Goal: Task Accomplishment & Management: Complete application form

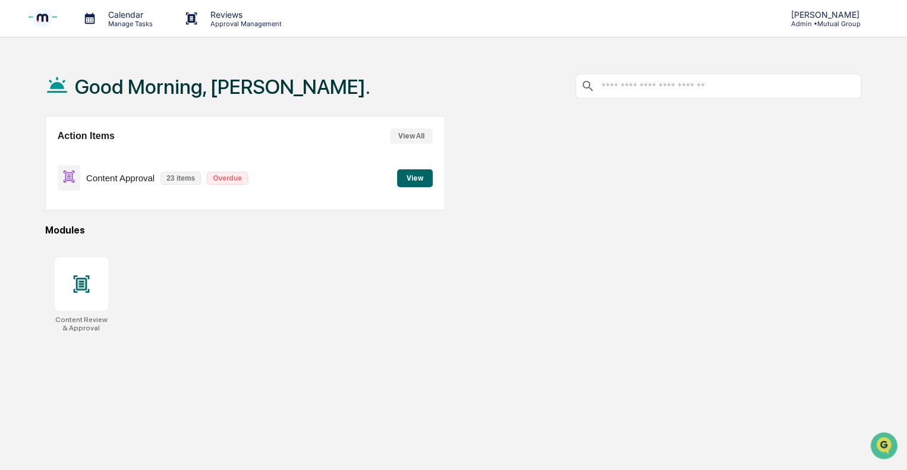
click at [111, 171] on div "Content Approval 23 items Overdue" at bounding box center [156, 178] width 196 height 28
click at [410, 183] on button "View" at bounding box center [415, 178] width 36 height 18
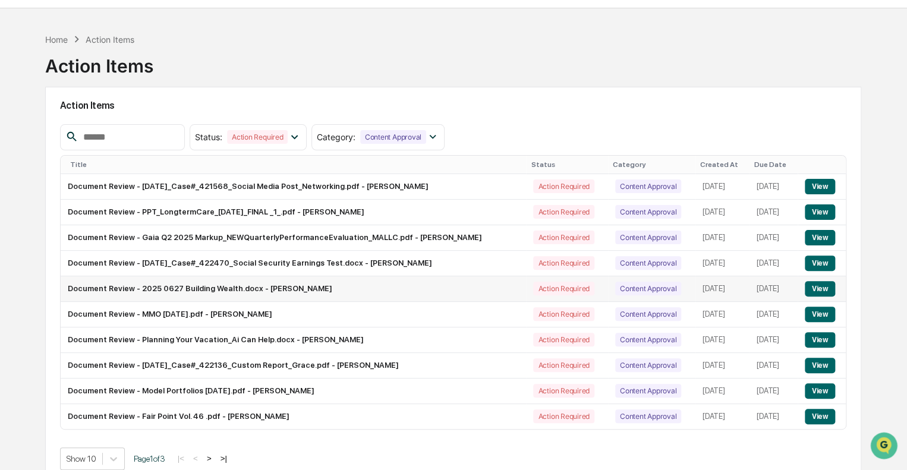
scroll to position [56, 0]
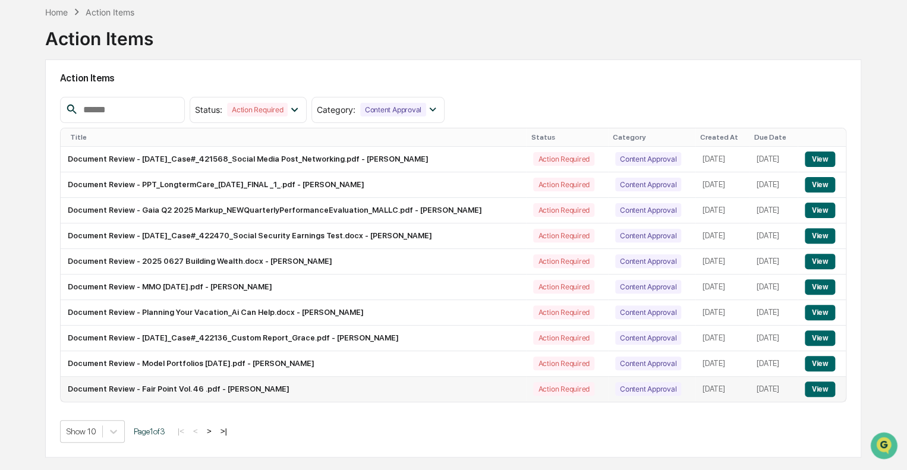
click at [817, 389] on button "View" at bounding box center [820, 388] width 30 height 15
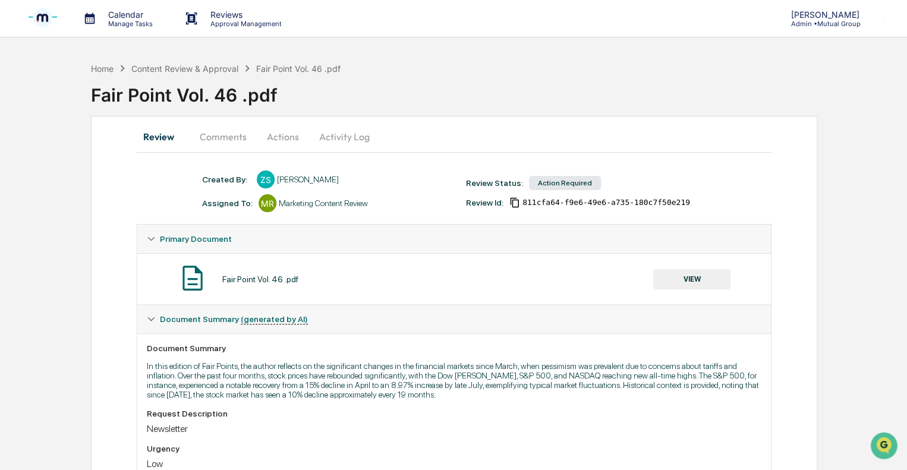
click at [283, 135] on button "Actions" at bounding box center [282, 136] width 53 height 29
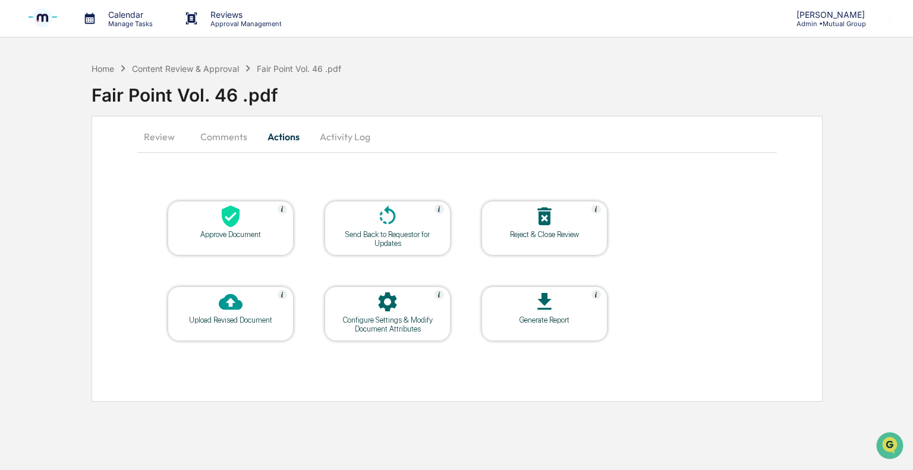
click at [235, 232] on div "Approve Document" at bounding box center [230, 234] width 107 height 9
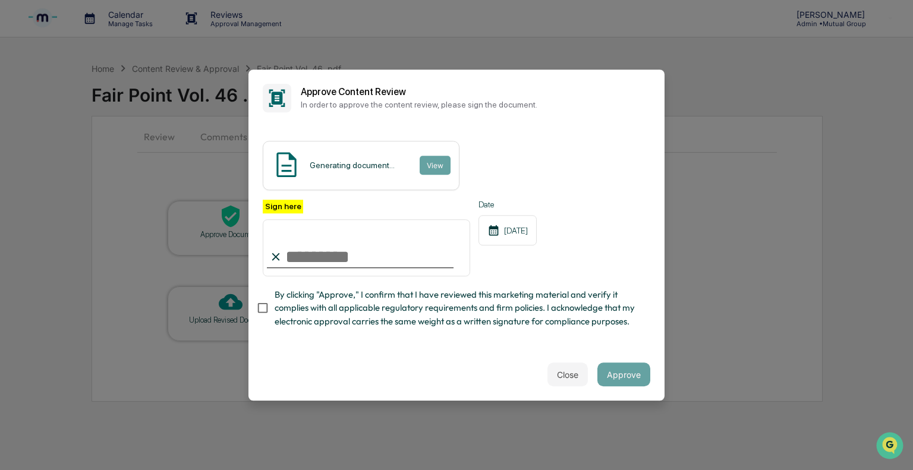
click at [352, 253] on input "Sign here" at bounding box center [366, 247] width 207 height 57
type input "**********"
click at [614, 375] on button "Approve" at bounding box center [623, 374] width 53 height 24
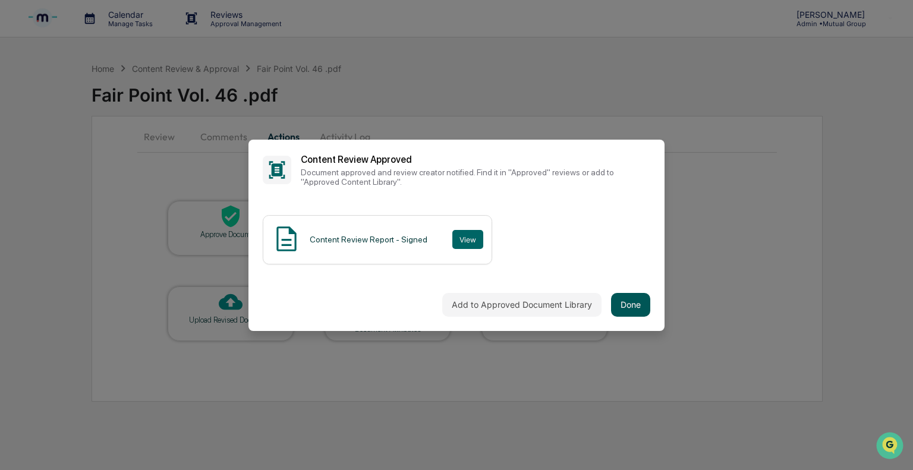
click at [625, 305] on button "Done" at bounding box center [630, 305] width 39 height 24
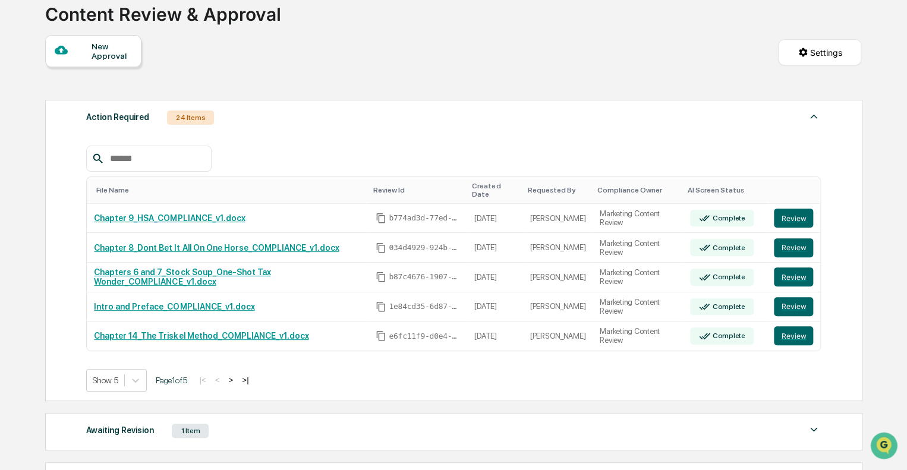
scroll to position [61, 0]
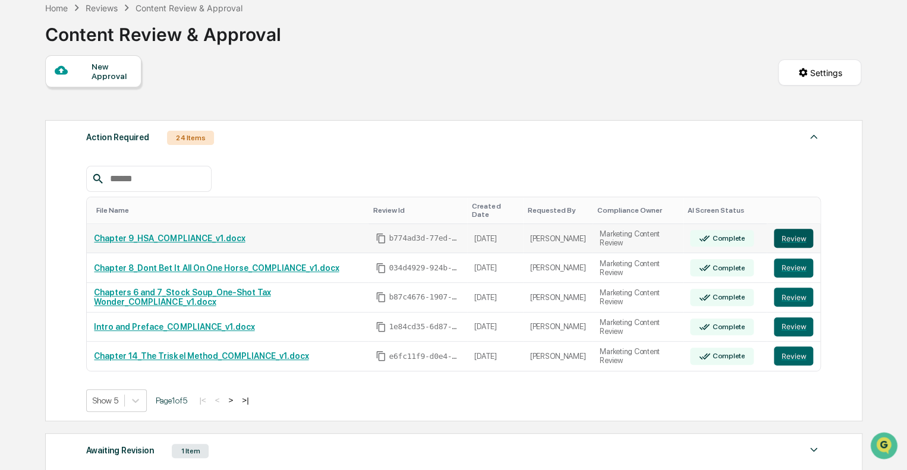
click at [802, 229] on button "Review" at bounding box center [793, 238] width 39 height 19
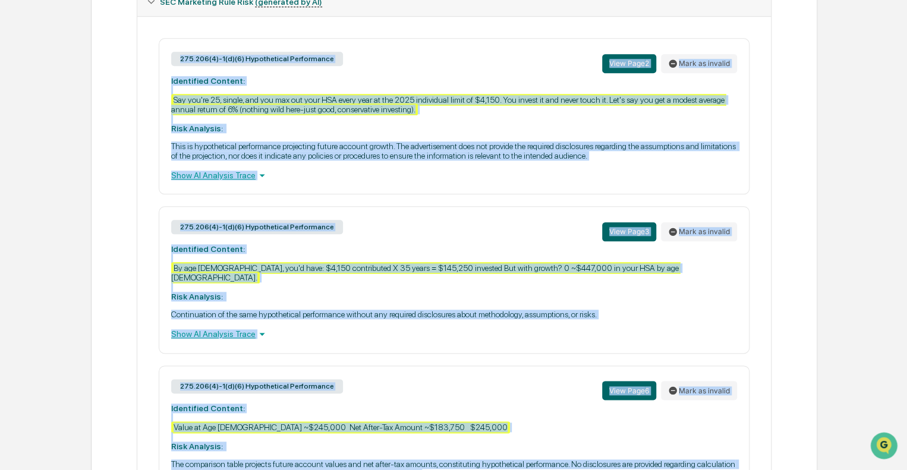
scroll to position [645, 0]
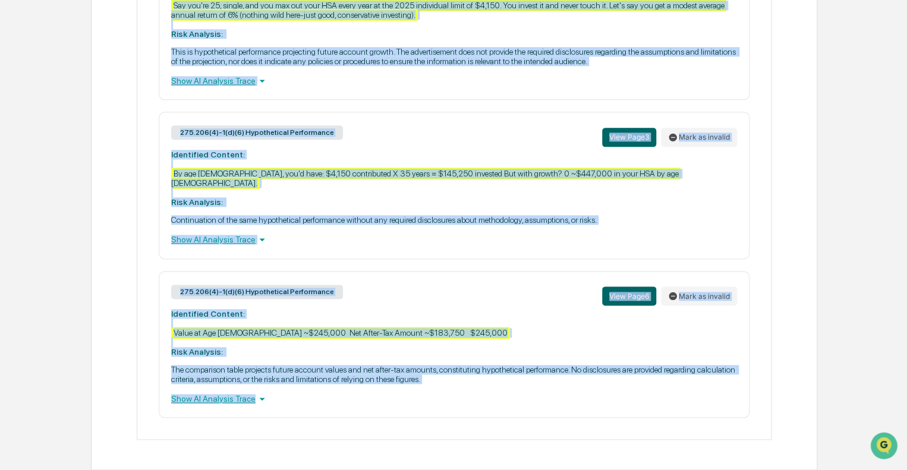
drag, startPoint x: 169, startPoint y: 75, endPoint x: 712, endPoint y: 405, distance: 635.2
click at [712, 405] on div "275.206(4)-1(d)(6) Hypothetical Performance View Page 2 Mark as invalid Identif…" at bounding box center [454, 181] width 614 height 474
copy div "275.206(4)-1(d)(6) Hypothetical Performance View Page 2 Mark as invalid Identif…"
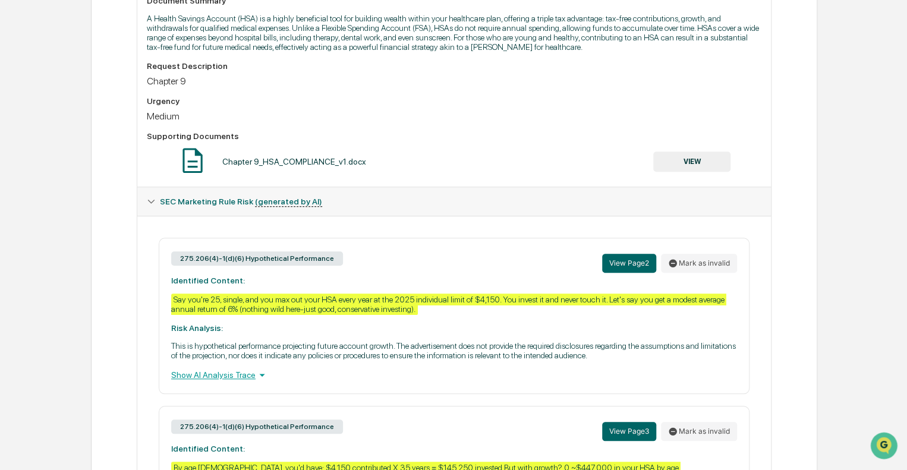
scroll to position [51, 0]
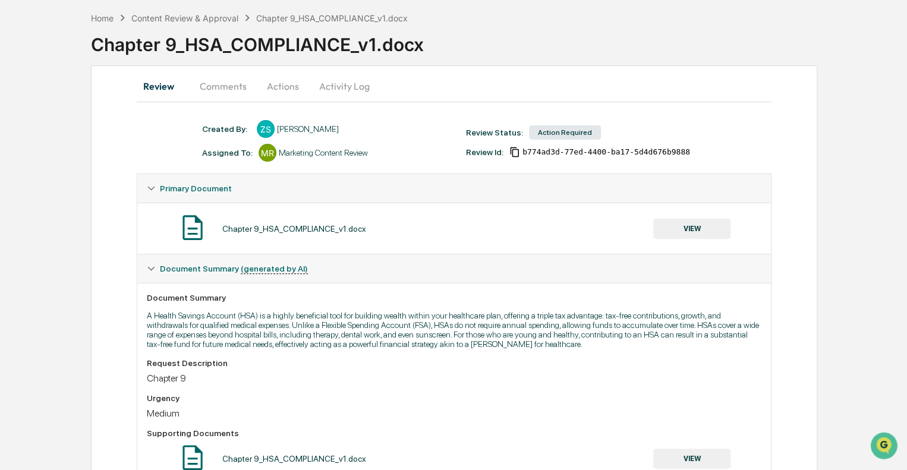
click at [278, 84] on button "Actions" at bounding box center [282, 86] width 53 height 29
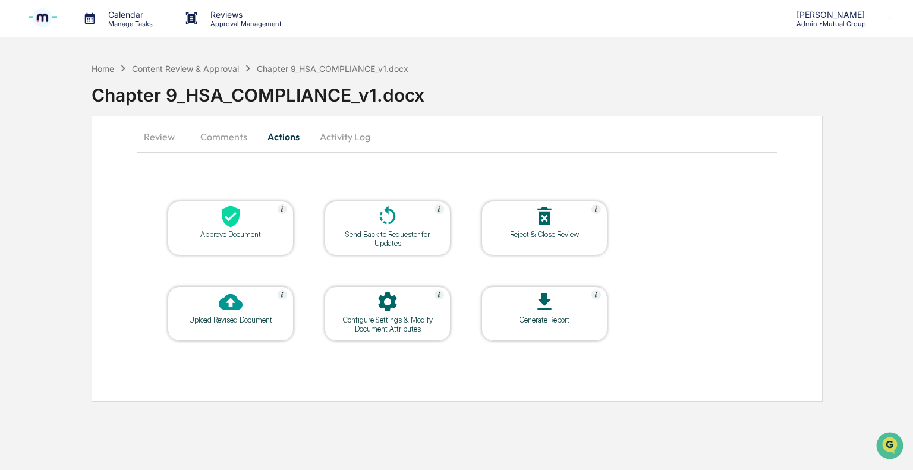
click at [285, 135] on button "Actions" at bounding box center [283, 136] width 53 height 29
click at [256, 219] on div at bounding box center [230, 217] width 119 height 26
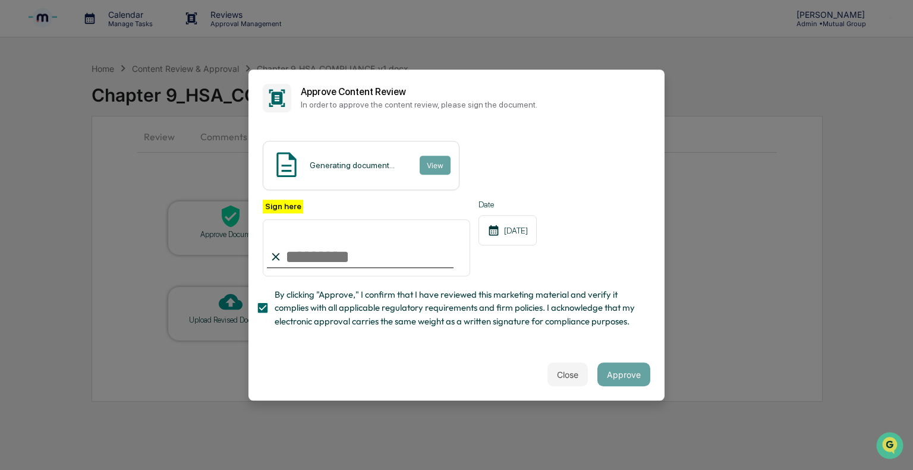
click at [324, 258] on input "Sign here" at bounding box center [366, 247] width 207 height 57
type input "*"
click at [580, 374] on button "Close" at bounding box center [567, 374] width 40 height 24
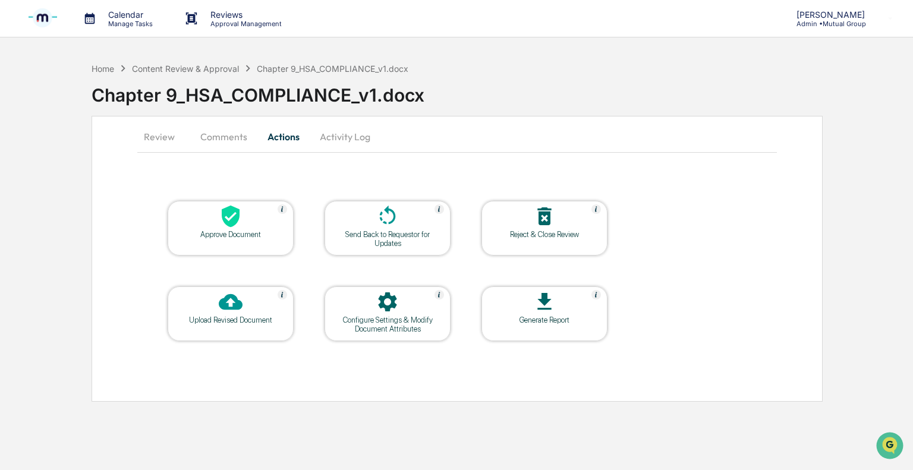
click at [275, 66] on div "Chapter 9_HSA_COMPLIANCE_v1.docx" at bounding box center [333, 69] width 152 height 10
click at [217, 75] on div "Chapter 9_HSA_COMPLIANCE_v1.docx" at bounding box center [502, 90] width 821 height 31
click at [215, 70] on div "Content Review & Approval" at bounding box center [185, 69] width 107 height 10
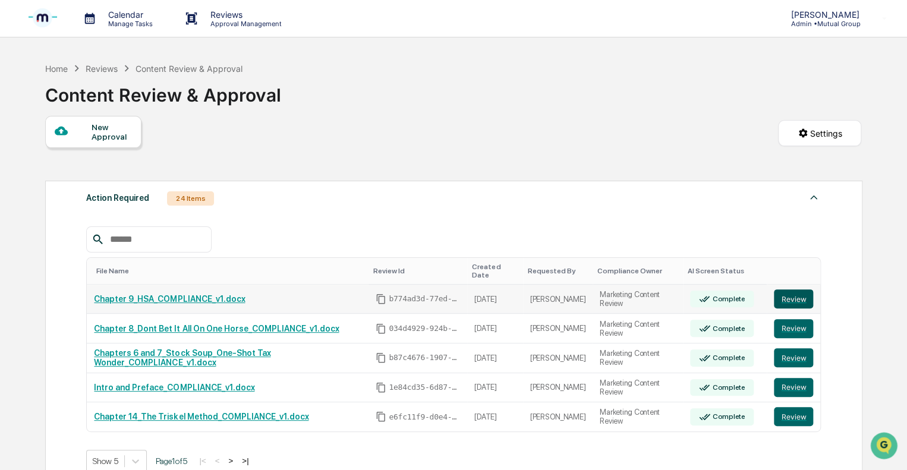
click at [794, 289] on button "Review" at bounding box center [793, 298] width 39 height 19
click at [794, 321] on button "Review" at bounding box center [793, 328] width 39 height 19
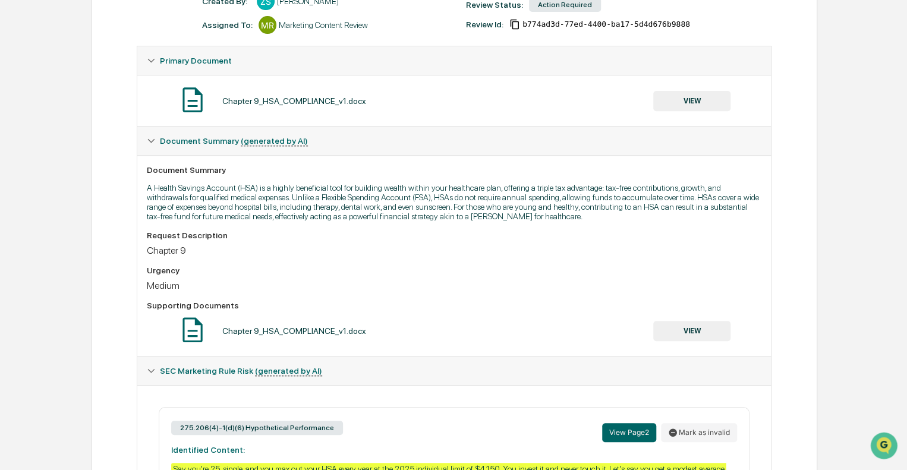
scroll to position [169, 0]
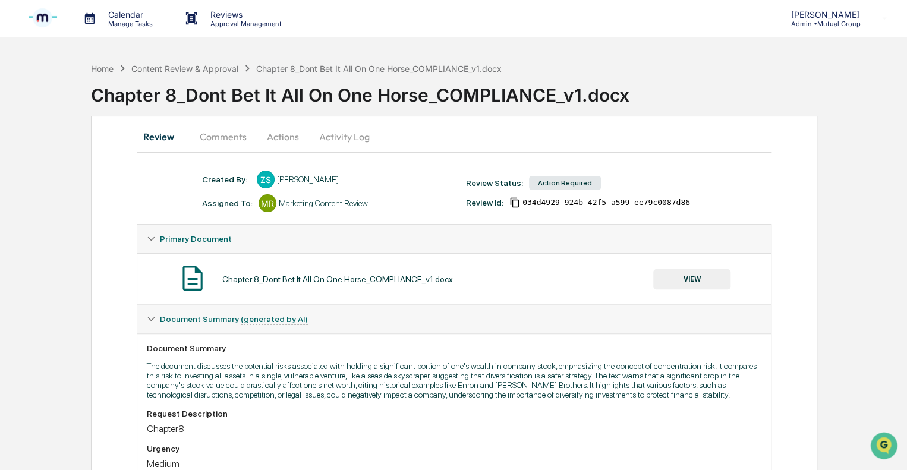
click at [269, 137] on button "Actions" at bounding box center [282, 136] width 53 height 29
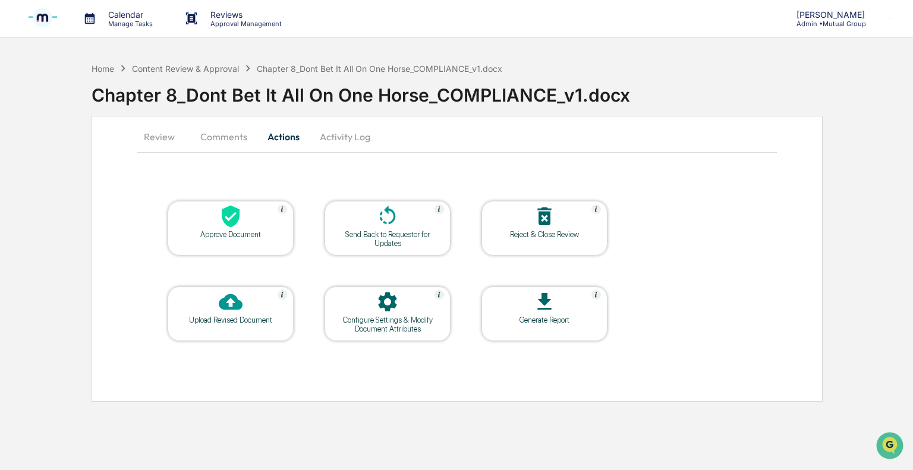
click at [243, 232] on div "Approve Document" at bounding box center [230, 234] width 107 height 9
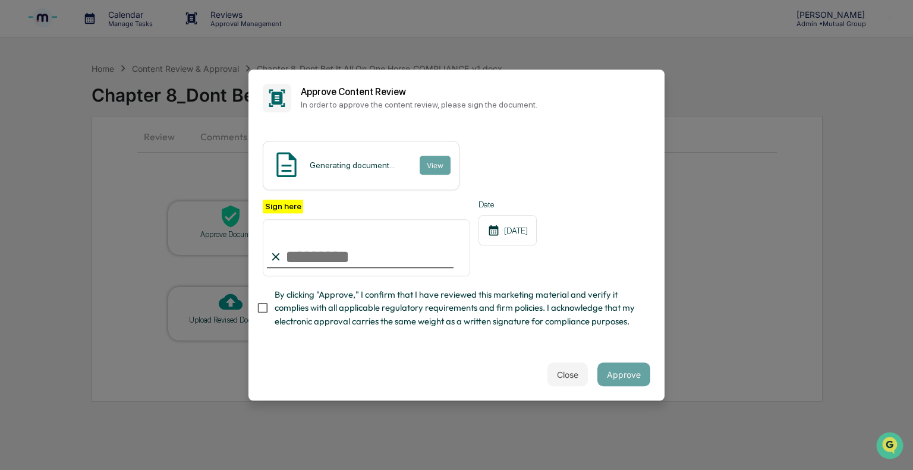
click at [375, 256] on input "Sign here" at bounding box center [366, 247] width 207 height 57
type input "**********"
click at [616, 374] on button "Approve" at bounding box center [623, 374] width 53 height 24
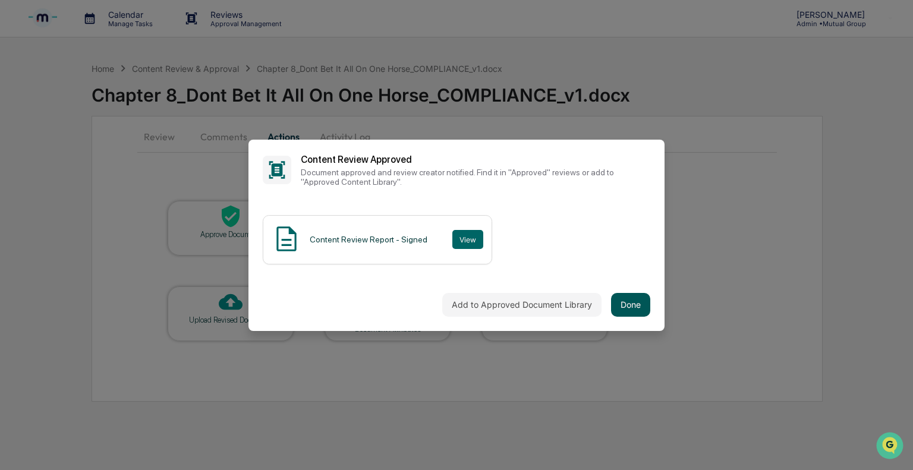
click at [637, 304] on button "Done" at bounding box center [630, 305] width 39 height 24
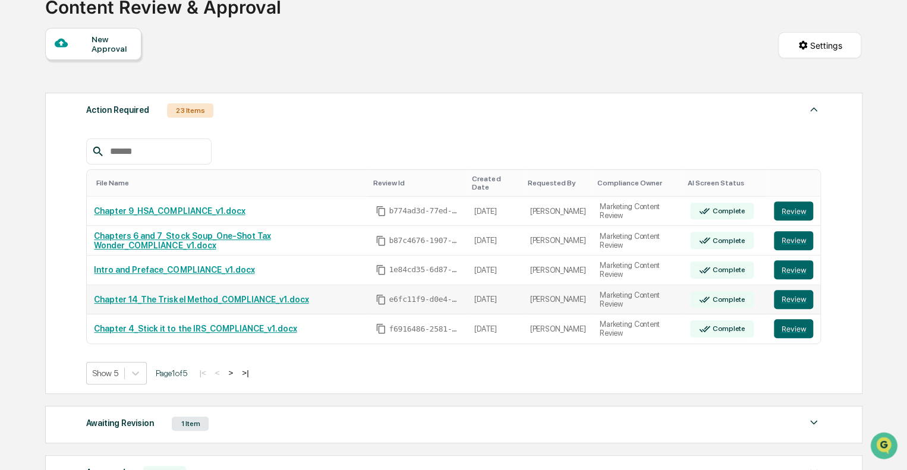
scroll to position [119, 0]
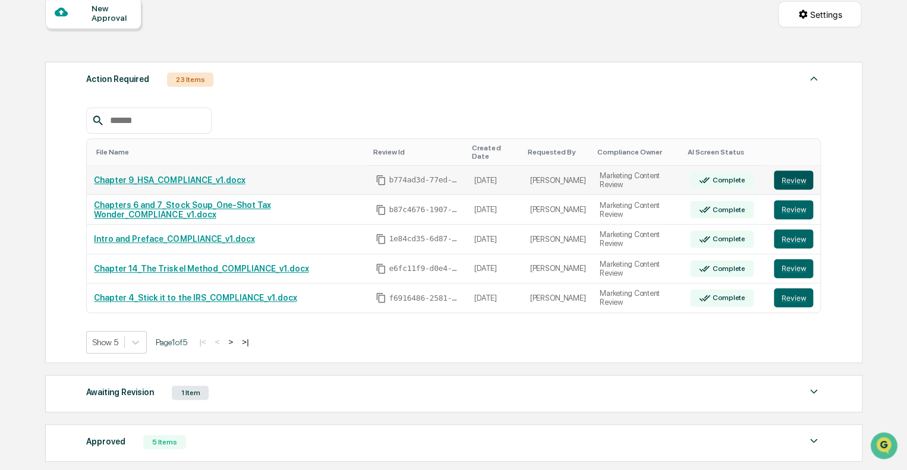
click at [786, 175] on button "Review" at bounding box center [793, 180] width 39 height 19
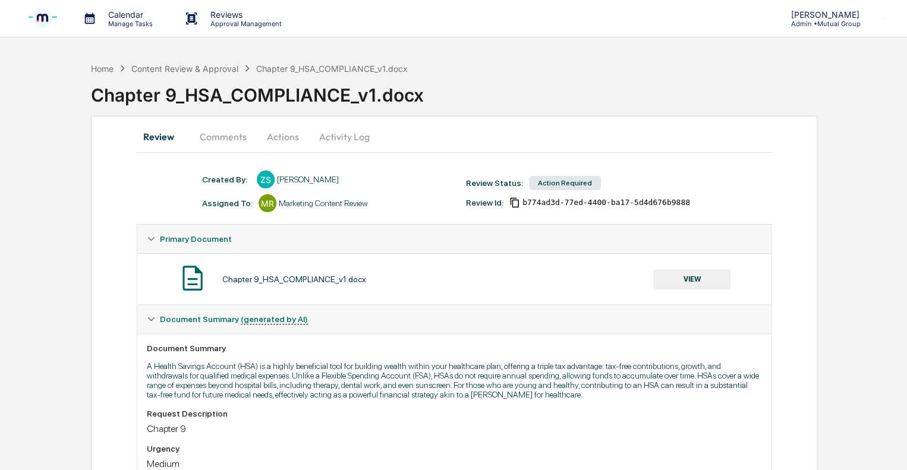
click at [283, 137] on button "Actions" at bounding box center [282, 136] width 53 height 29
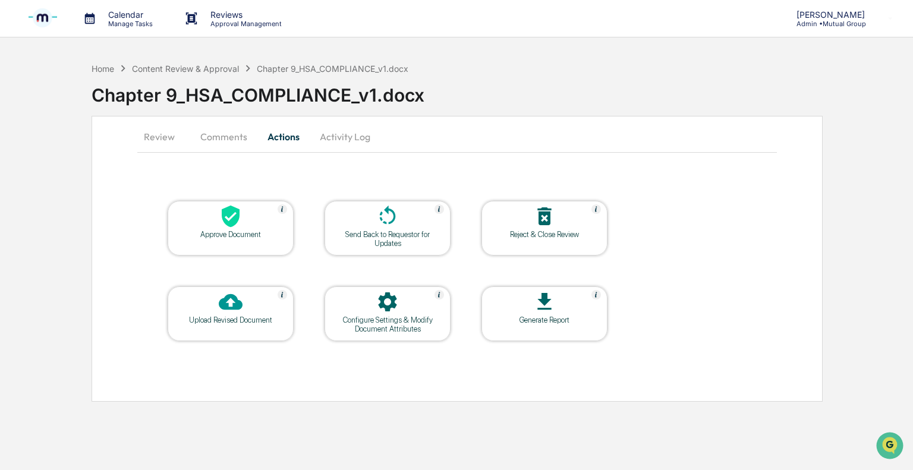
click at [242, 233] on div "Approve Document" at bounding box center [230, 234] width 107 height 9
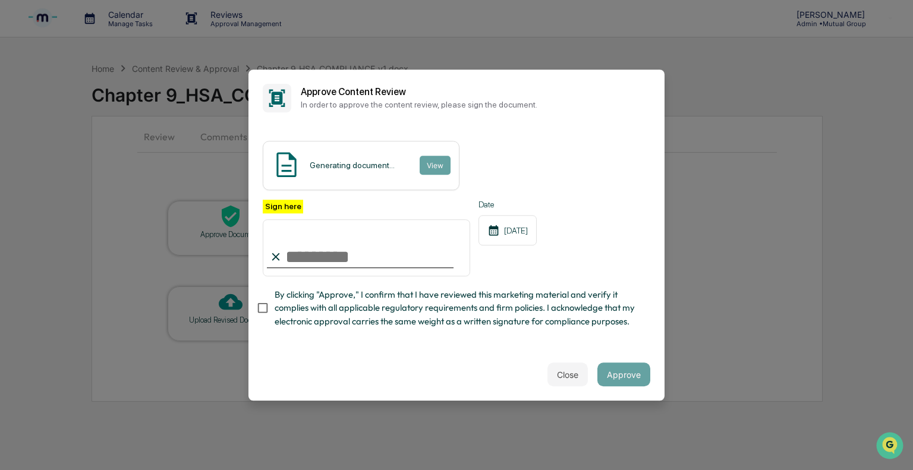
click at [319, 244] on input "Sign here" at bounding box center [366, 247] width 207 height 57
click at [325, 257] on input "Sign here" at bounding box center [366, 247] width 207 height 57
type input "**********"
click at [611, 378] on button "Approve" at bounding box center [623, 374] width 53 height 24
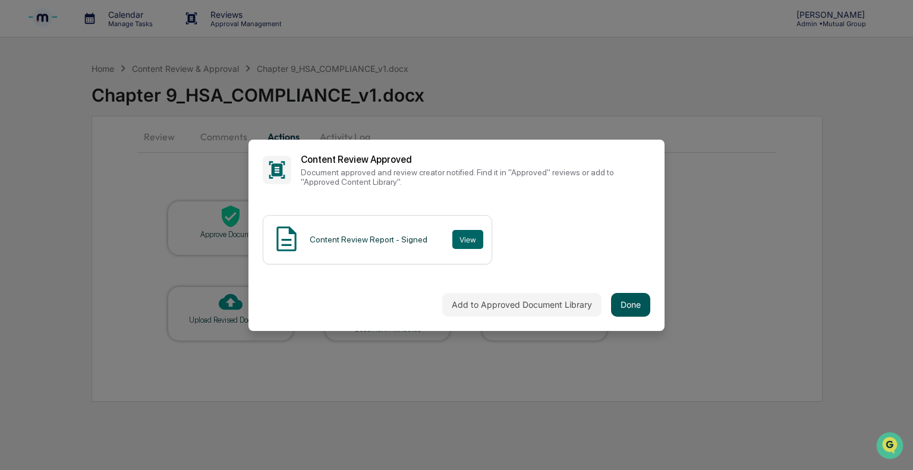
click at [645, 303] on button "Done" at bounding box center [630, 305] width 39 height 24
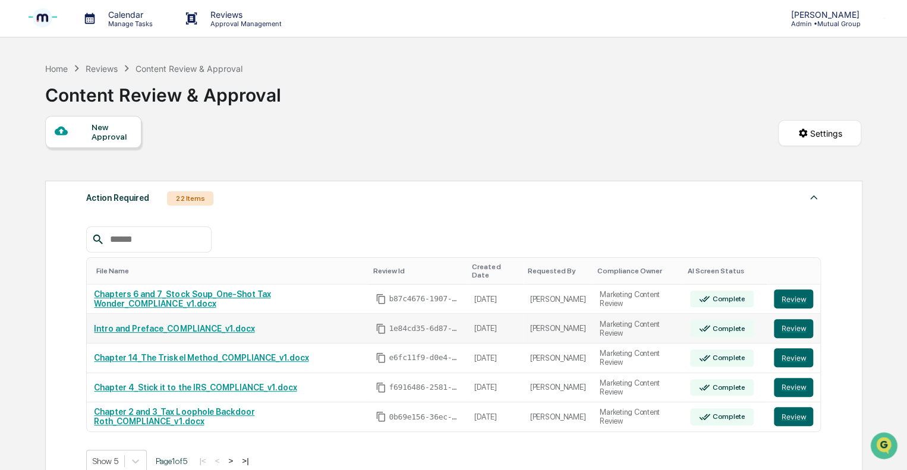
scroll to position [59, 0]
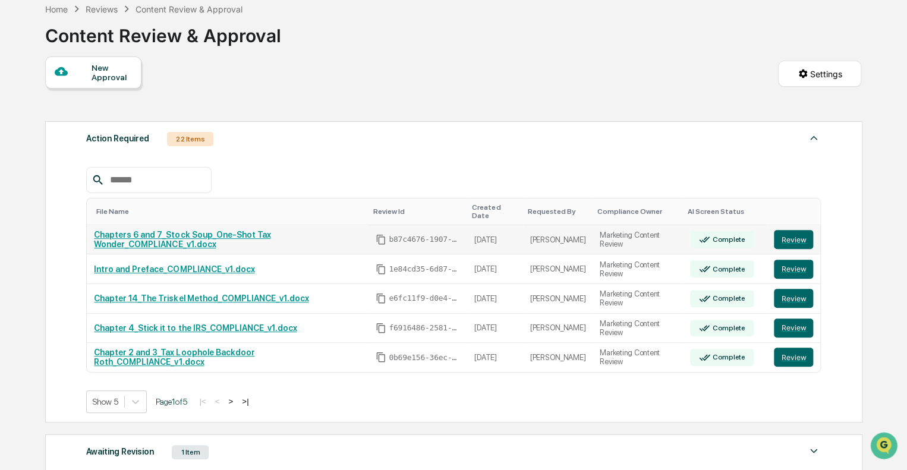
click at [240, 231] on link "Chapters 6 and 7_Stock Soup_One-Shot Tax Wonder_COMPLIANCE_v1.docx" at bounding box center [182, 239] width 176 height 19
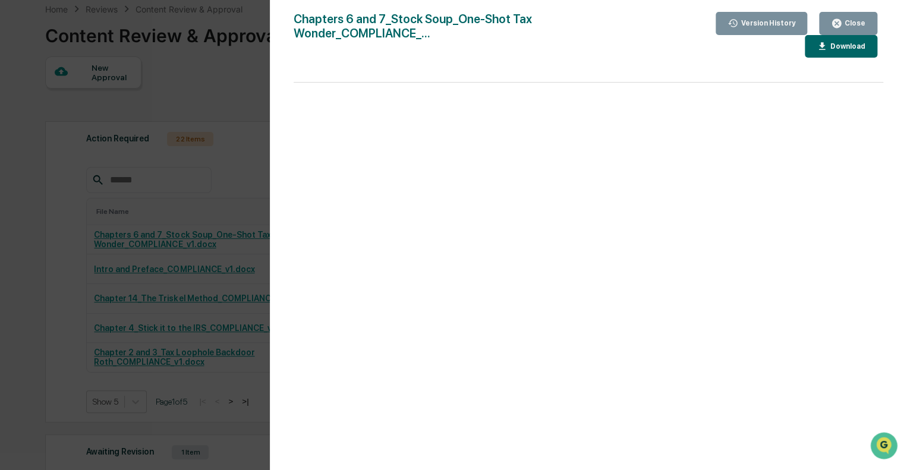
click at [833, 19] on icon "button" at bounding box center [836, 23] width 11 height 11
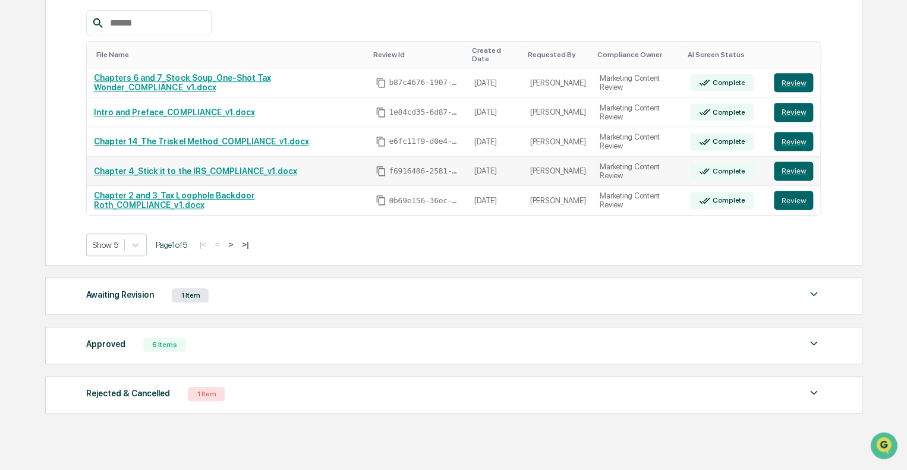
scroll to position [239, 0]
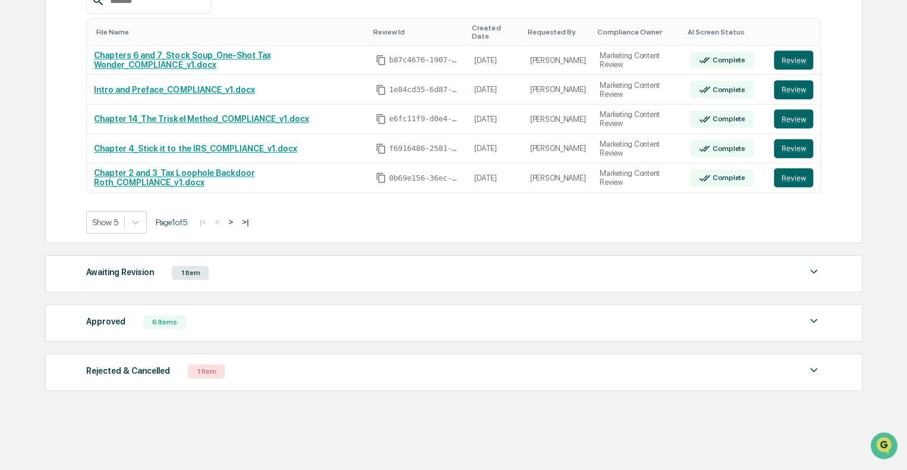
click at [182, 266] on div "1 Item" at bounding box center [190, 273] width 37 height 14
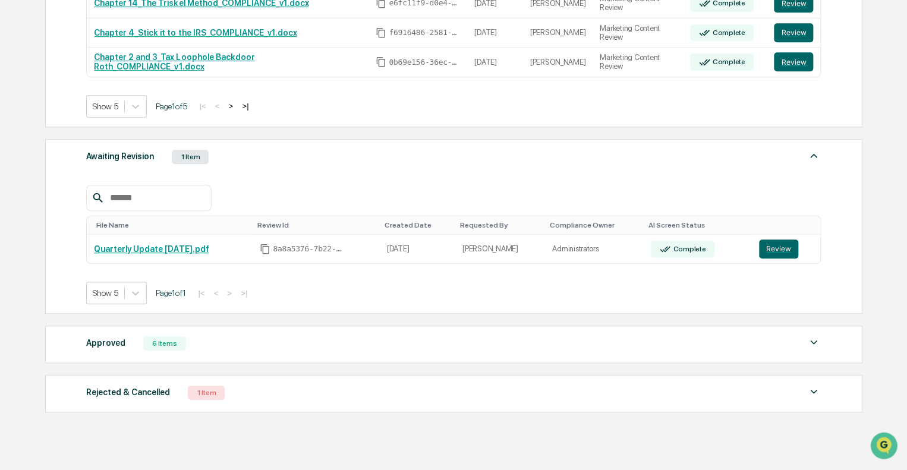
scroll to position [358, 0]
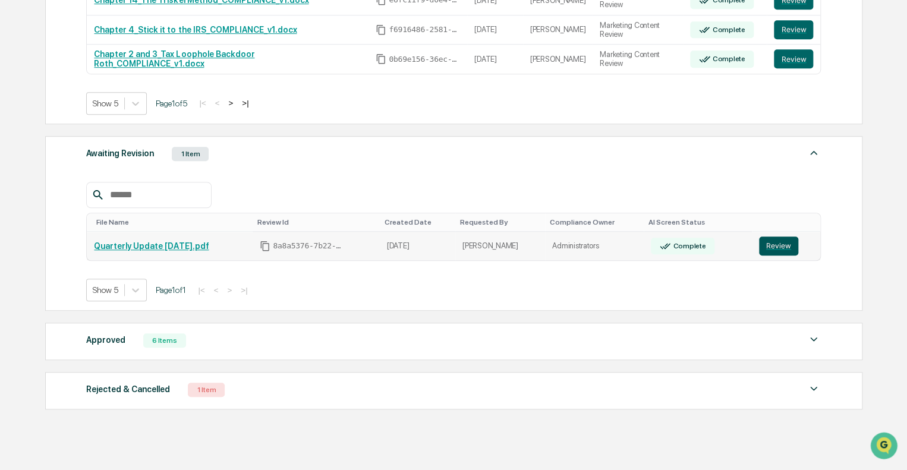
click at [775, 237] on button "Review" at bounding box center [778, 246] width 39 height 19
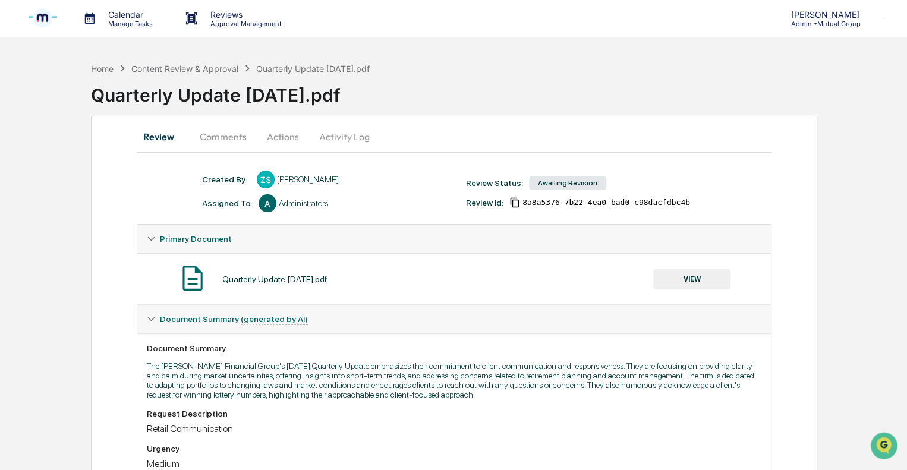
click at [273, 134] on button "Actions" at bounding box center [282, 136] width 53 height 29
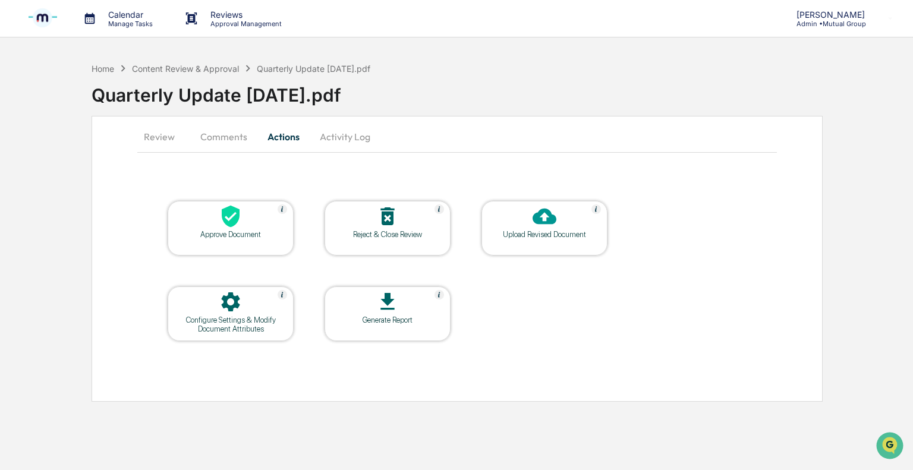
click at [387, 235] on div "Reject & Close Review" at bounding box center [387, 234] width 107 height 9
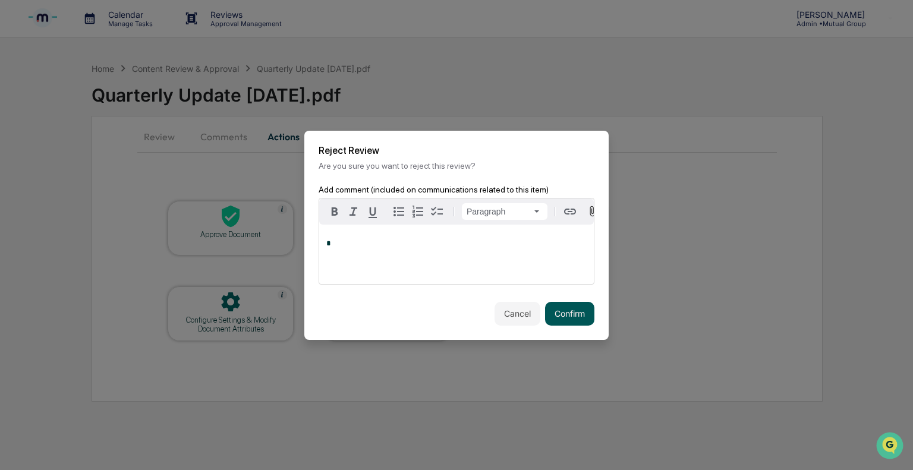
click at [563, 311] on button "Confirm" at bounding box center [569, 314] width 49 height 24
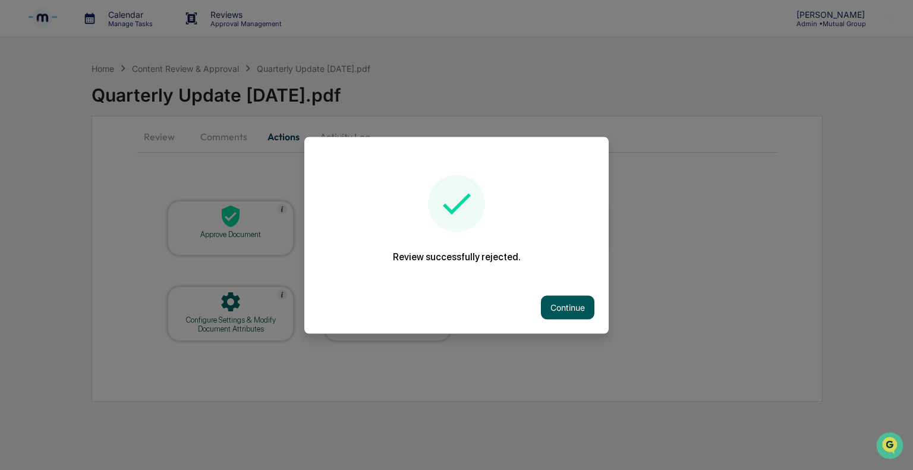
click at [556, 308] on button "Continue" at bounding box center [567, 307] width 53 height 24
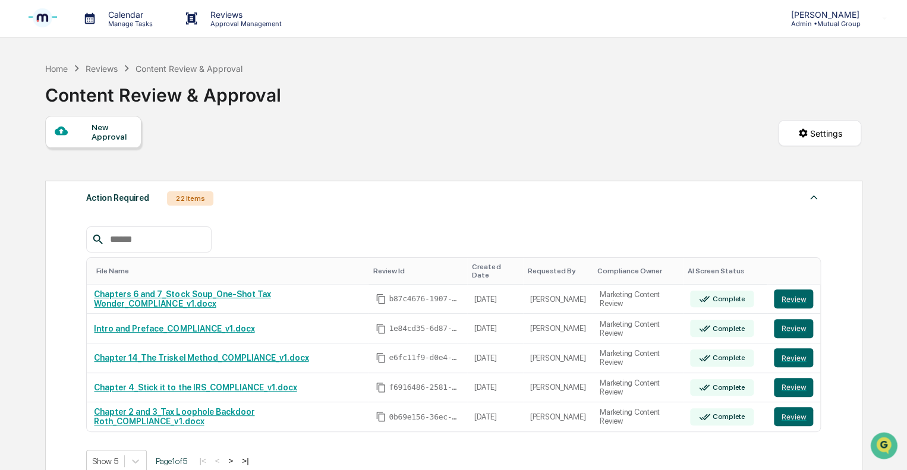
click at [188, 201] on div "22 Items" at bounding box center [190, 198] width 46 height 14
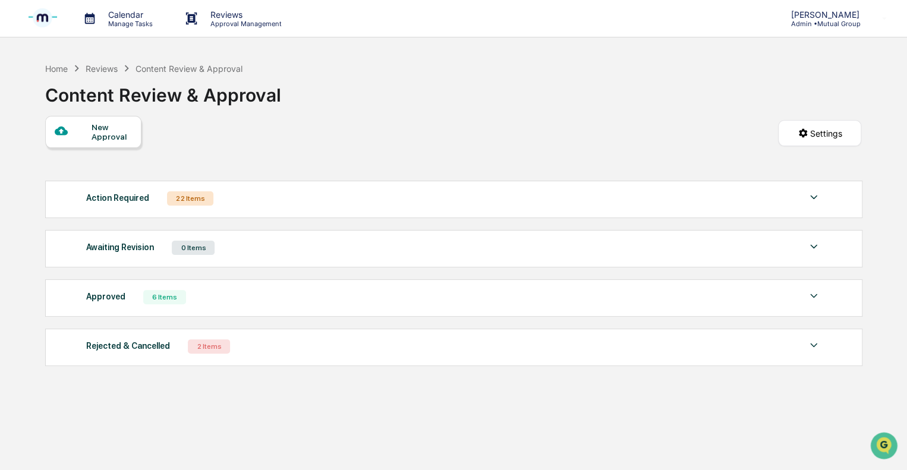
click at [186, 196] on div "22 Items" at bounding box center [190, 198] width 46 height 14
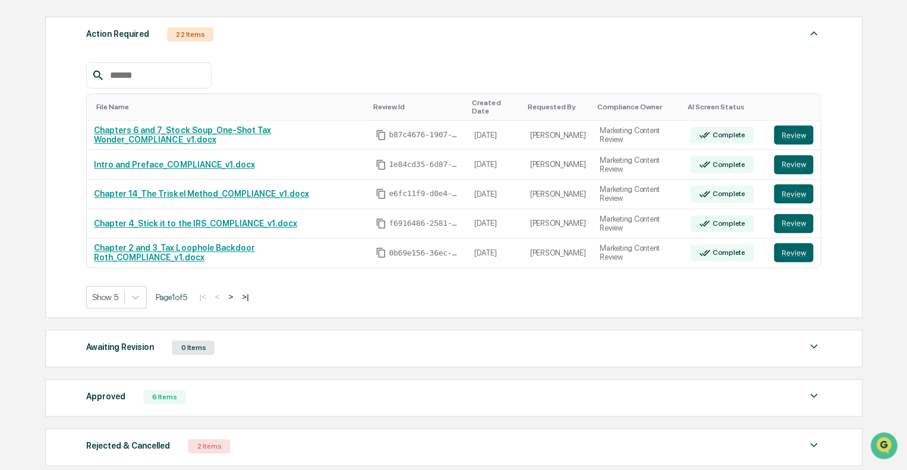
scroll to position [178, 0]
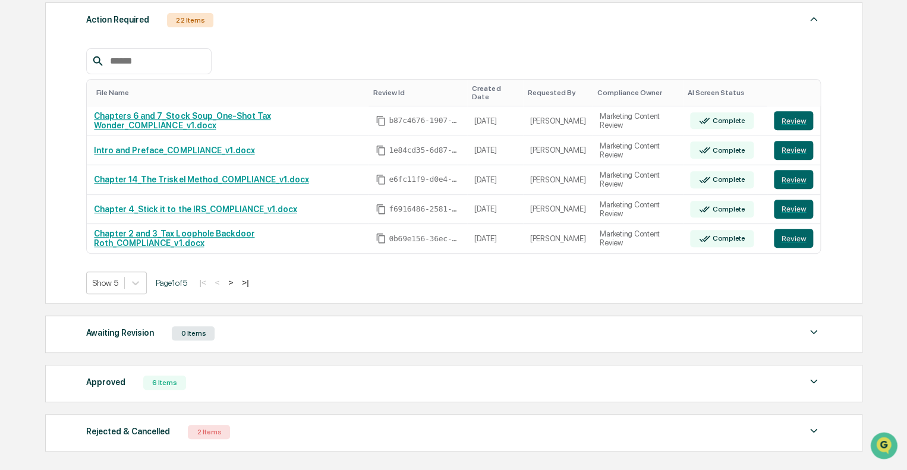
click at [237, 278] on button ">" at bounding box center [231, 283] width 12 height 10
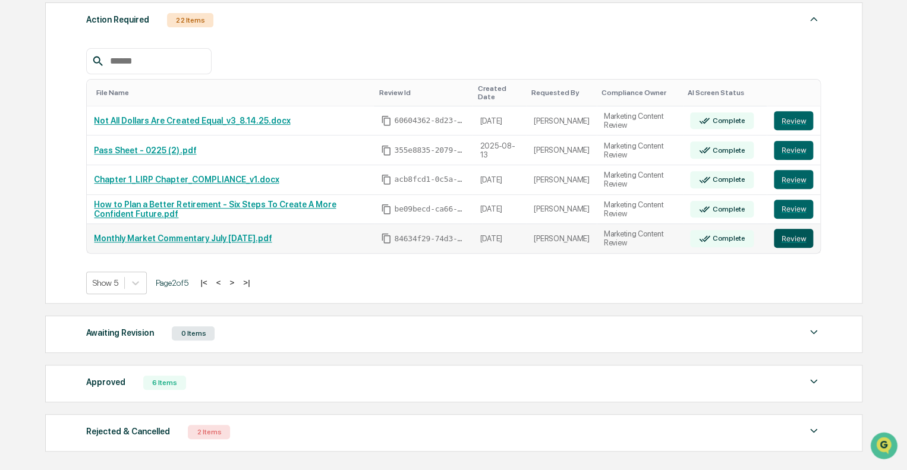
click at [793, 234] on button "Review" at bounding box center [793, 238] width 39 height 19
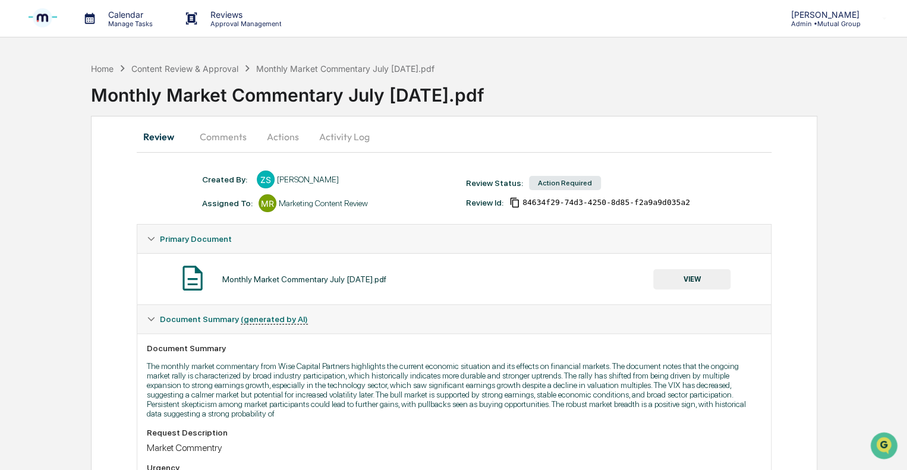
click at [280, 137] on button "Actions" at bounding box center [282, 136] width 53 height 29
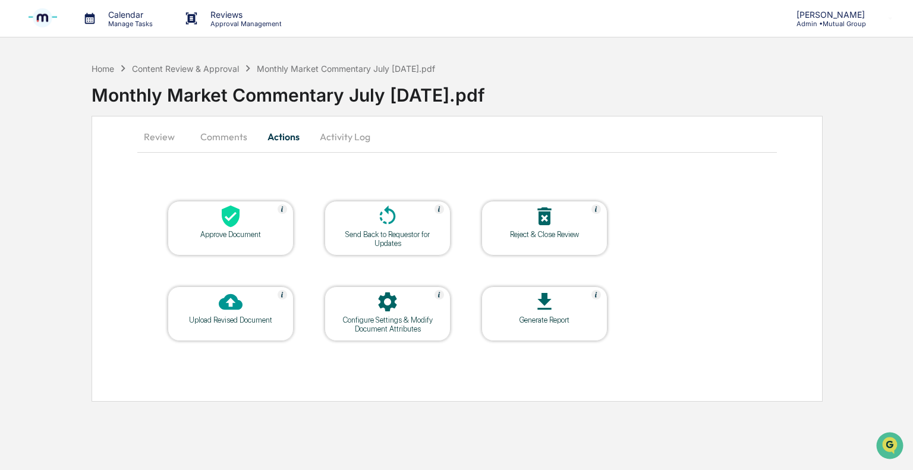
click at [237, 241] on div "Approve Document" at bounding box center [231, 228] width 126 height 55
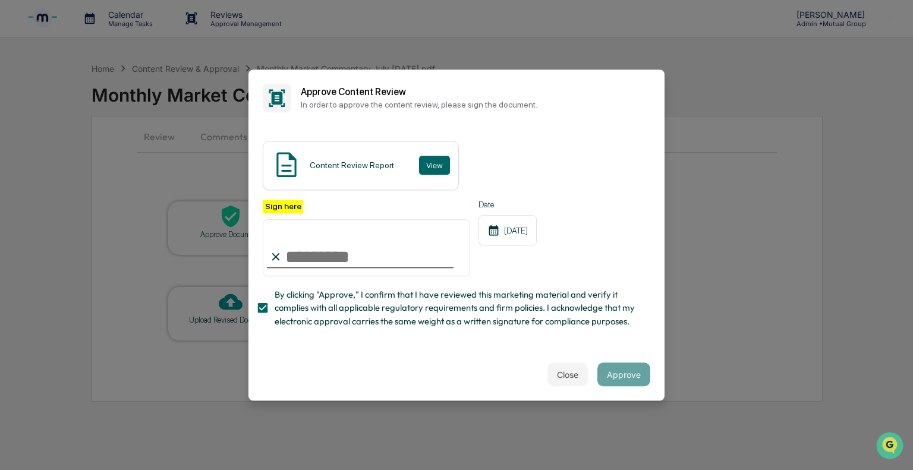
click at [324, 261] on input "Sign here" at bounding box center [366, 247] width 207 height 57
type input "**********"
click at [614, 371] on button "Approve" at bounding box center [623, 374] width 53 height 24
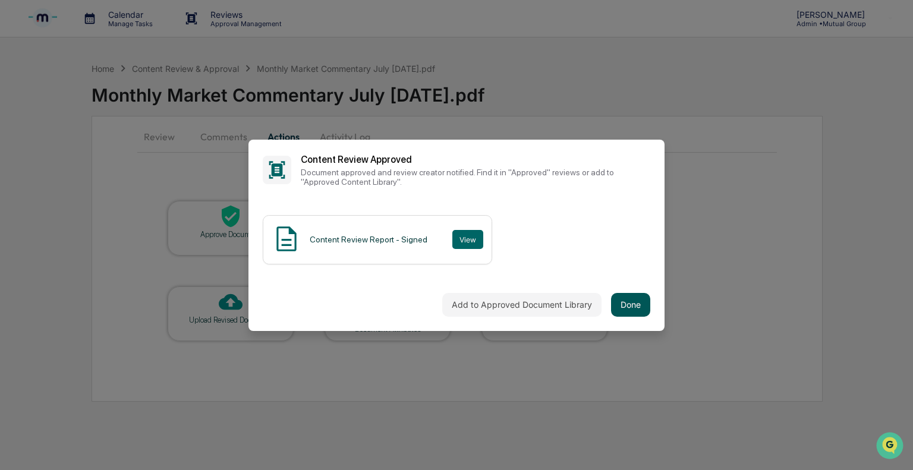
click at [629, 308] on button "Done" at bounding box center [630, 305] width 39 height 24
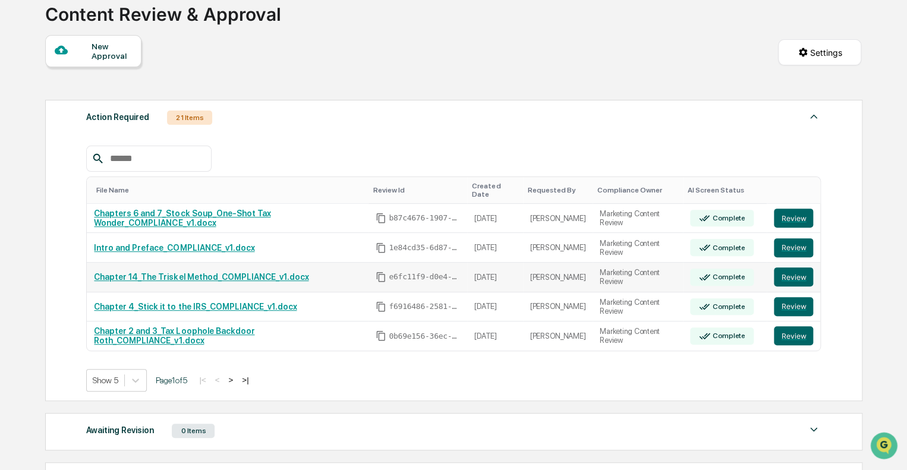
scroll to position [119, 0]
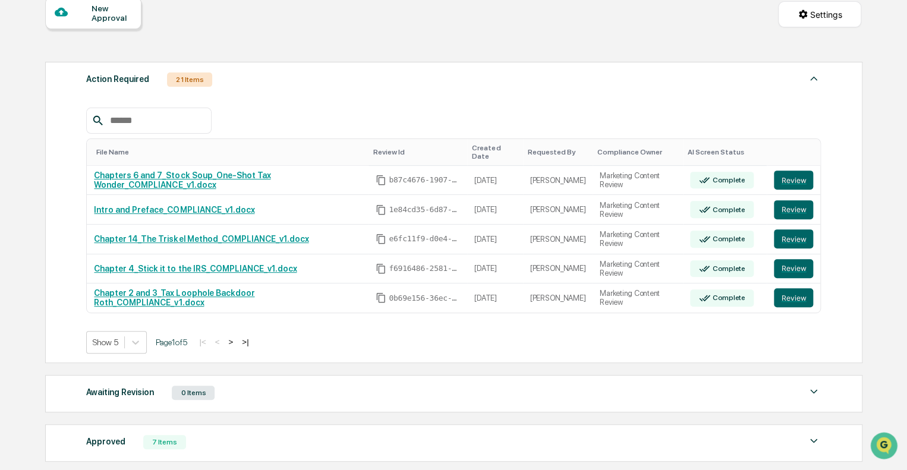
click at [237, 337] on button ">" at bounding box center [231, 342] width 12 height 10
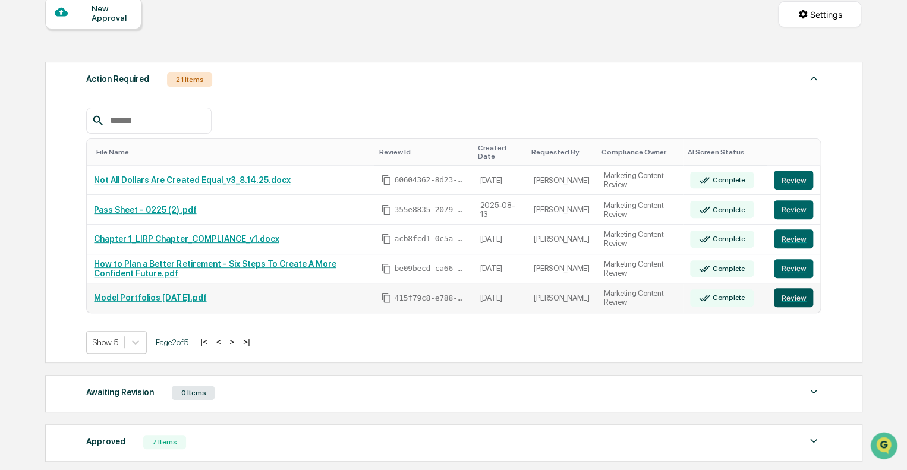
click at [784, 290] on button "Review" at bounding box center [793, 297] width 39 height 19
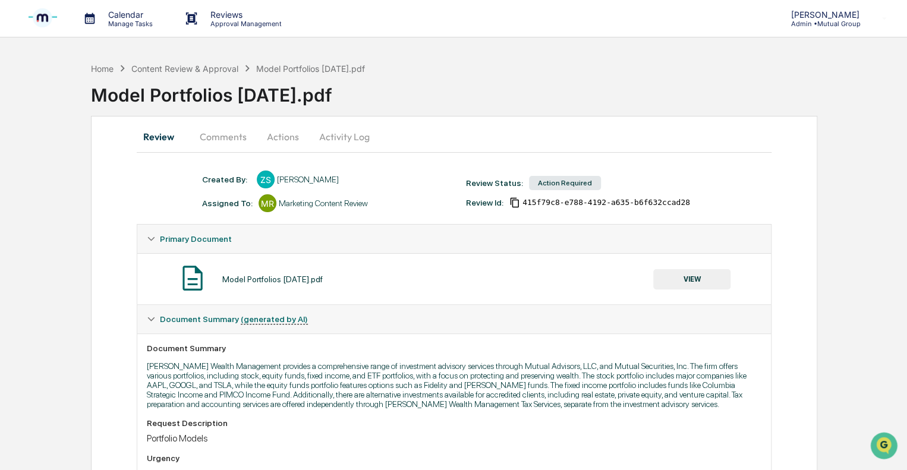
click at [273, 137] on button "Actions" at bounding box center [282, 136] width 53 height 29
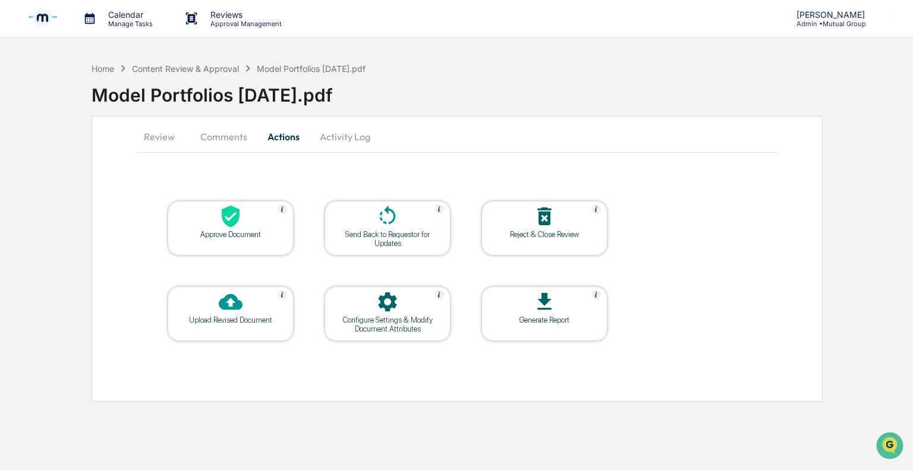
click at [254, 223] on div at bounding box center [230, 217] width 119 height 26
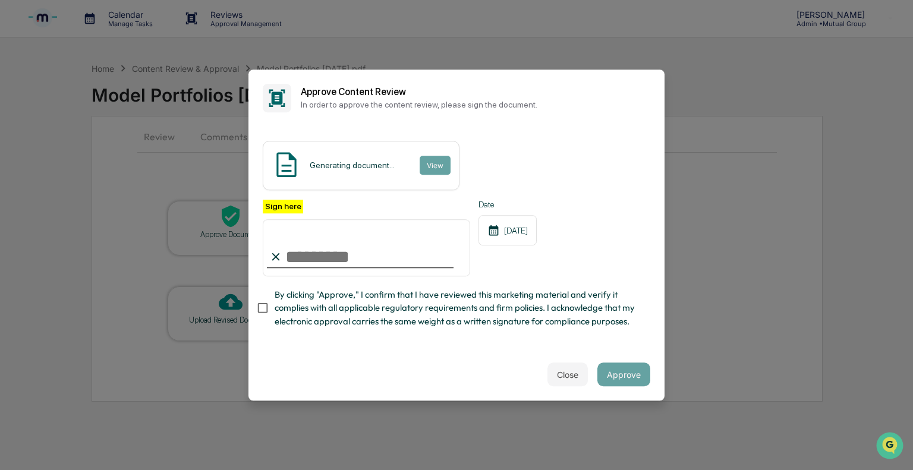
click at [338, 263] on input "Sign here" at bounding box center [366, 247] width 207 height 57
type input "**"
click at [634, 373] on button "Approve" at bounding box center [623, 374] width 53 height 24
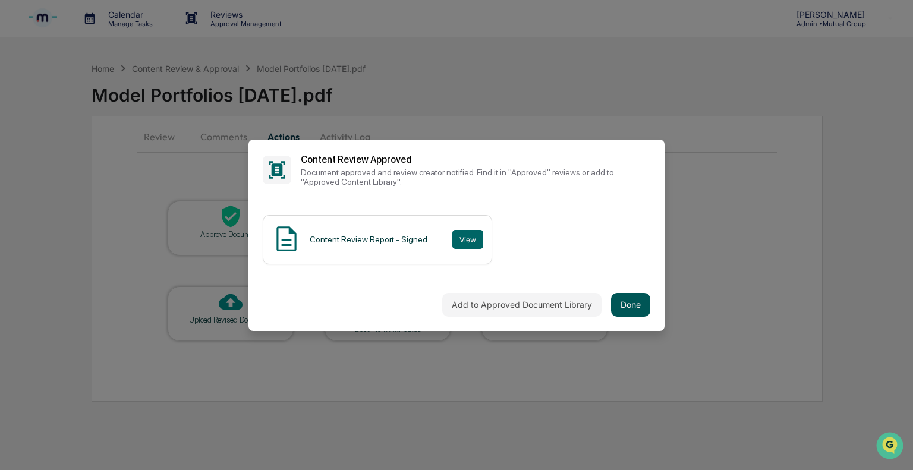
click at [637, 299] on button "Done" at bounding box center [630, 305] width 39 height 24
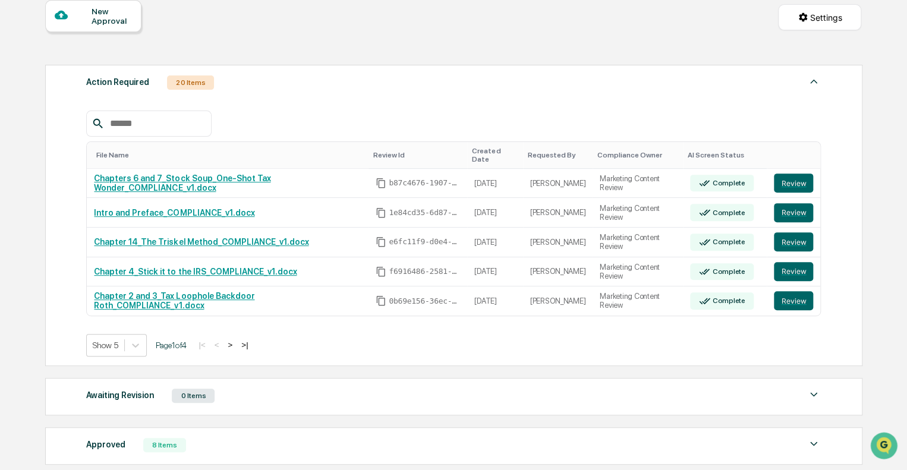
scroll to position [119, 0]
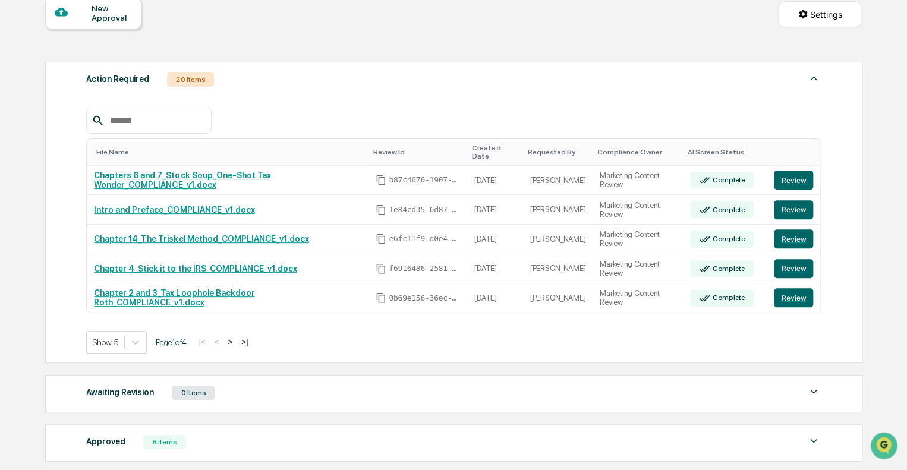
click at [236, 337] on button ">" at bounding box center [230, 342] width 12 height 10
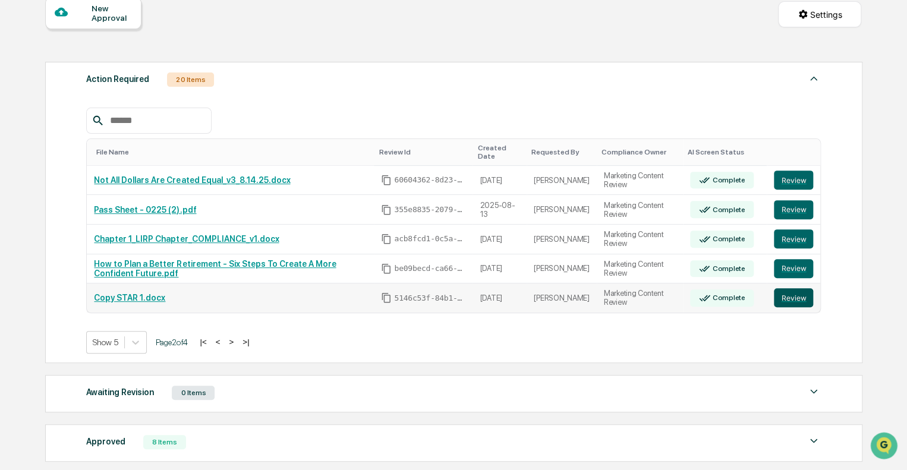
click at [800, 289] on button "Review" at bounding box center [793, 297] width 39 height 19
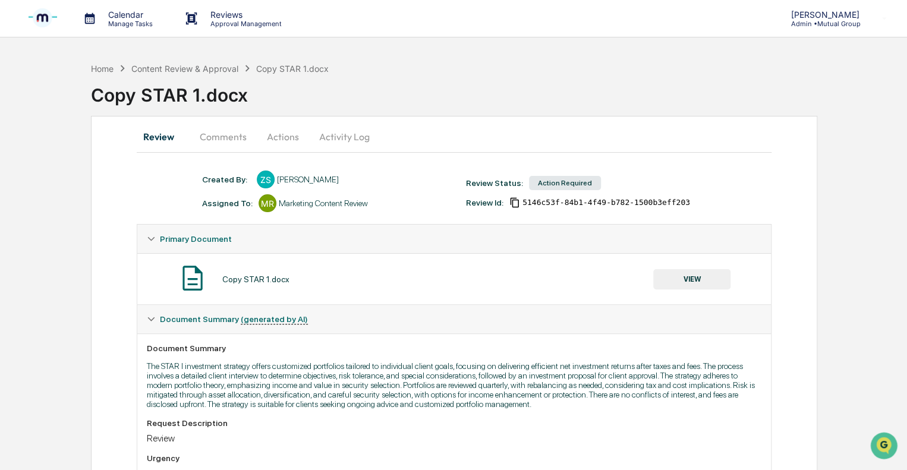
click at [286, 139] on button "Actions" at bounding box center [282, 136] width 53 height 29
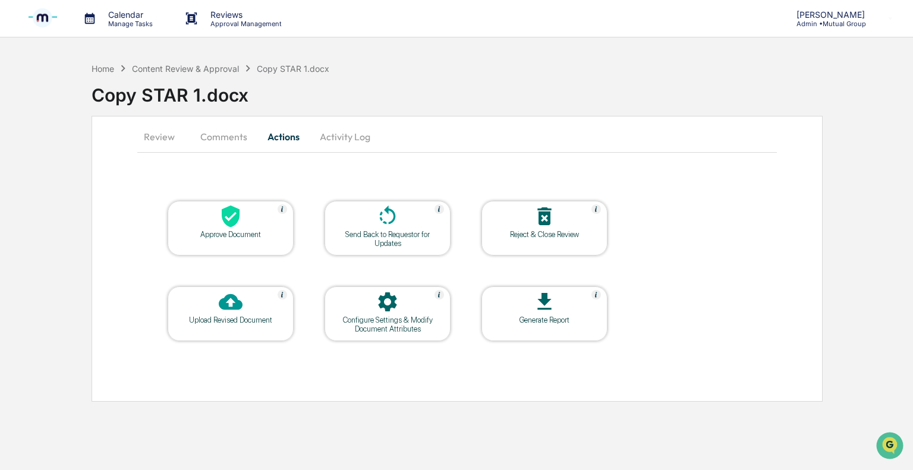
click at [245, 232] on div "Approve Document" at bounding box center [230, 234] width 107 height 9
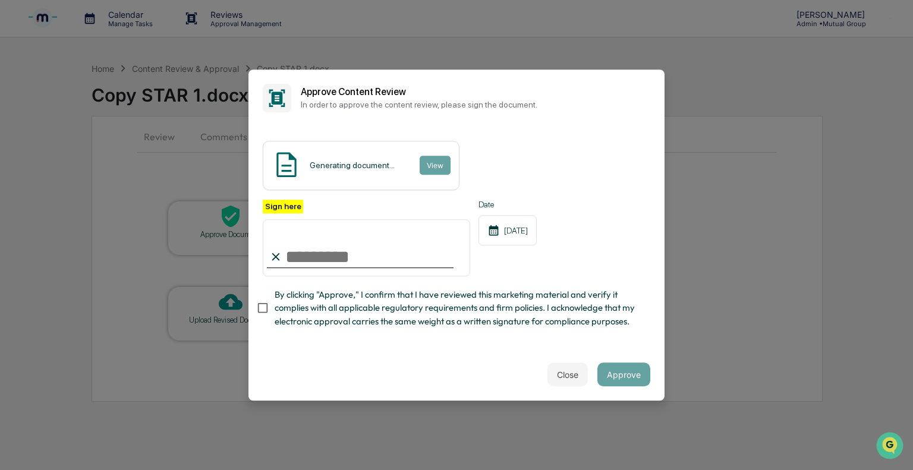
click at [342, 260] on input "Sign here" at bounding box center [366, 247] width 207 height 57
type input "**"
click at [617, 389] on div "Close Approve" at bounding box center [456, 374] width 416 height 52
click at [625, 375] on button "Approve" at bounding box center [623, 374] width 53 height 24
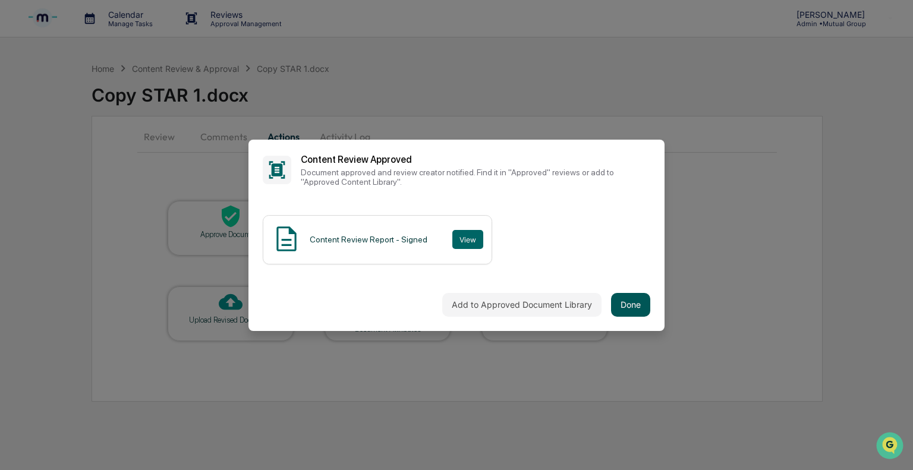
click at [628, 313] on button "Done" at bounding box center [630, 305] width 39 height 24
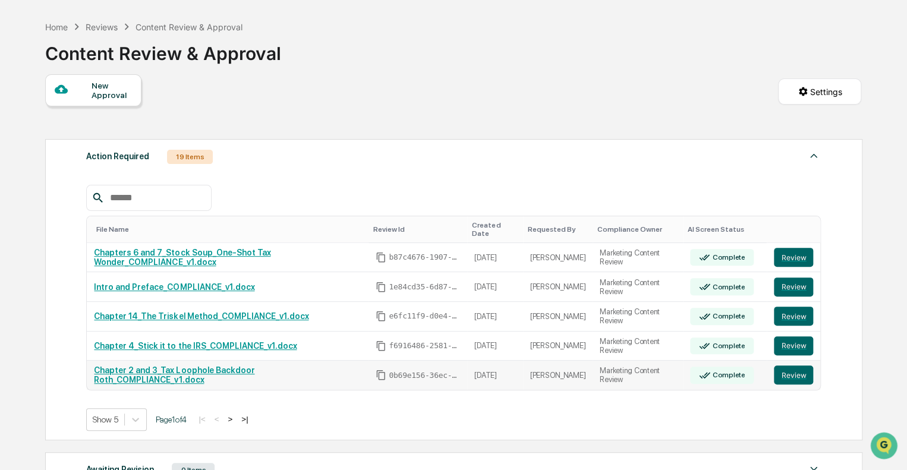
scroll to position [119, 0]
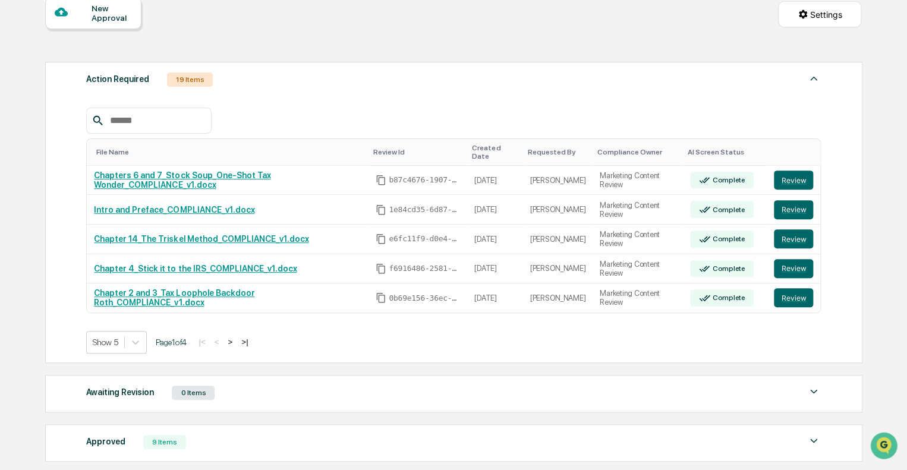
click at [236, 337] on button ">" at bounding box center [230, 342] width 12 height 10
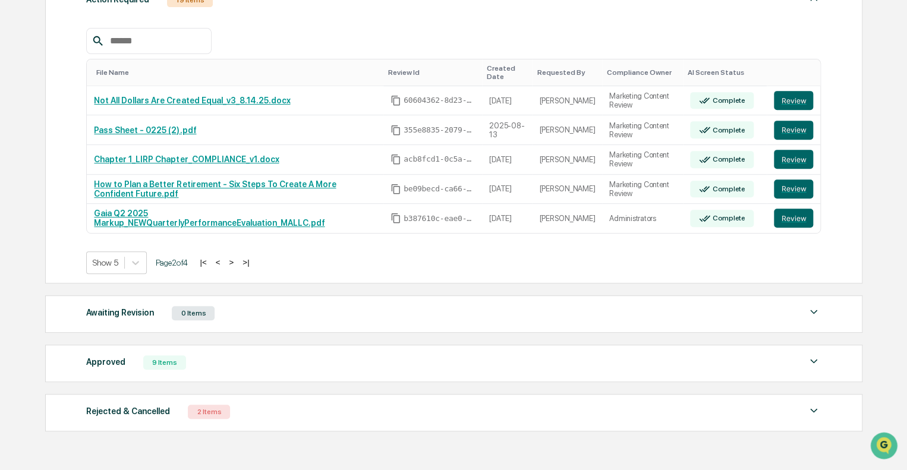
scroll to position [178, 0]
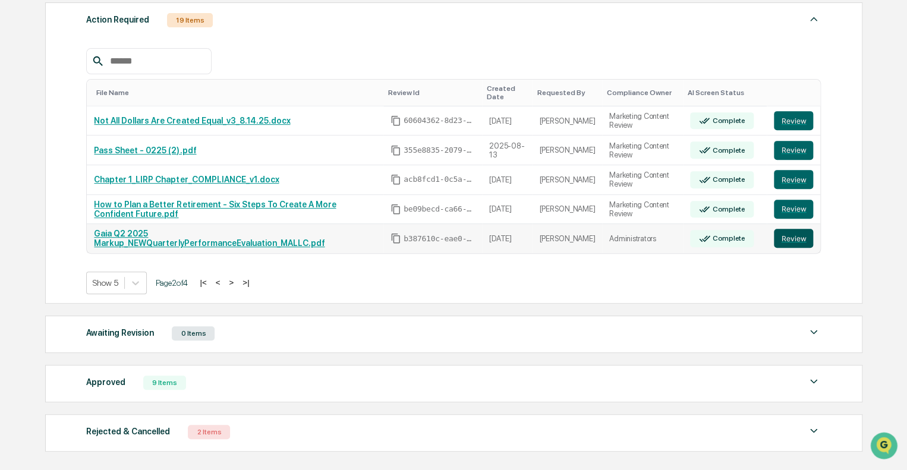
click at [792, 229] on button "Review" at bounding box center [793, 238] width 39 height 19
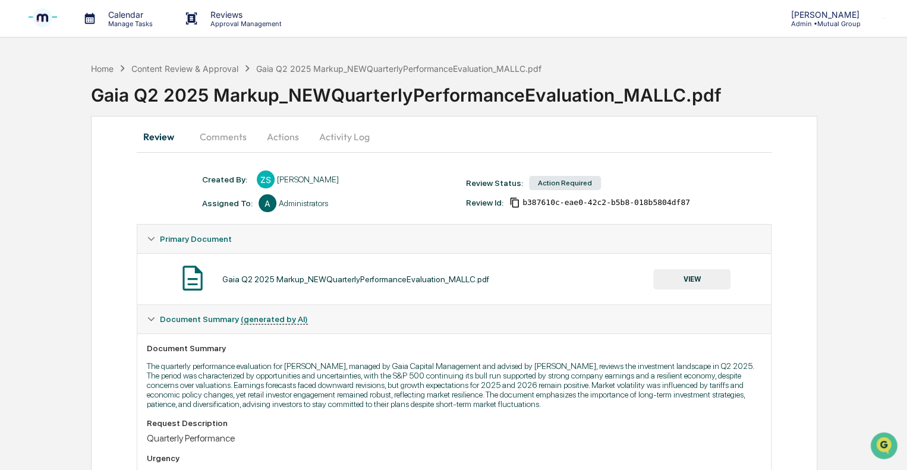
click at [272, 134] on button "Actions" at bounding box center [282, 136] width 53 height 29
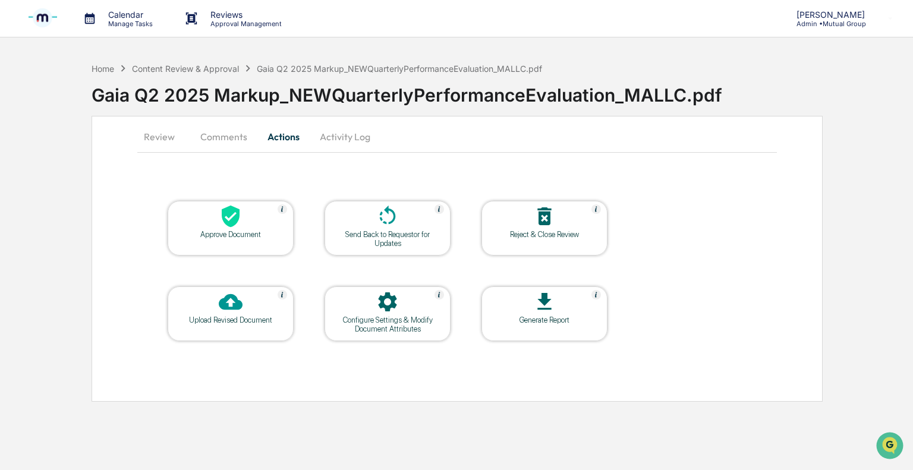
click at [259, 218] on div at bounding box center [230, 217] width 119 height 26
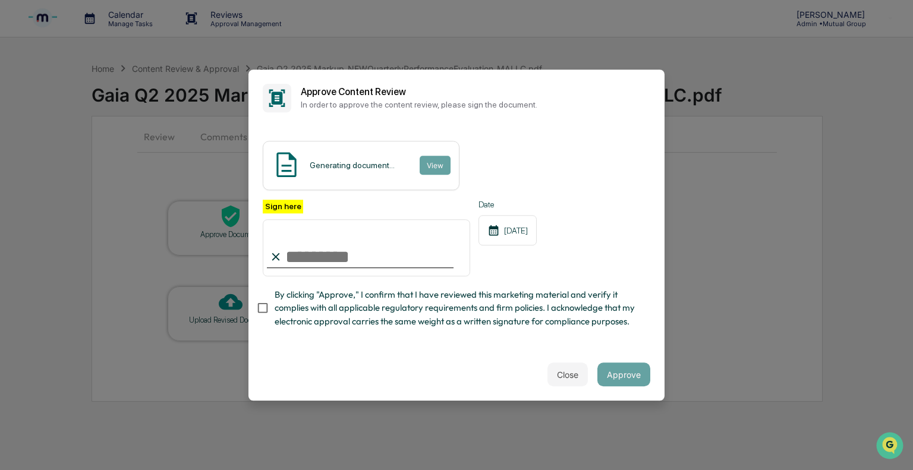
click at [340, 262] on input "Sign here" at bounding box center [366, 247] width 207 height 57
type input "**"
click at [628, 377] on button "Approve" at bounding box center [623, 374] width 53 height 24
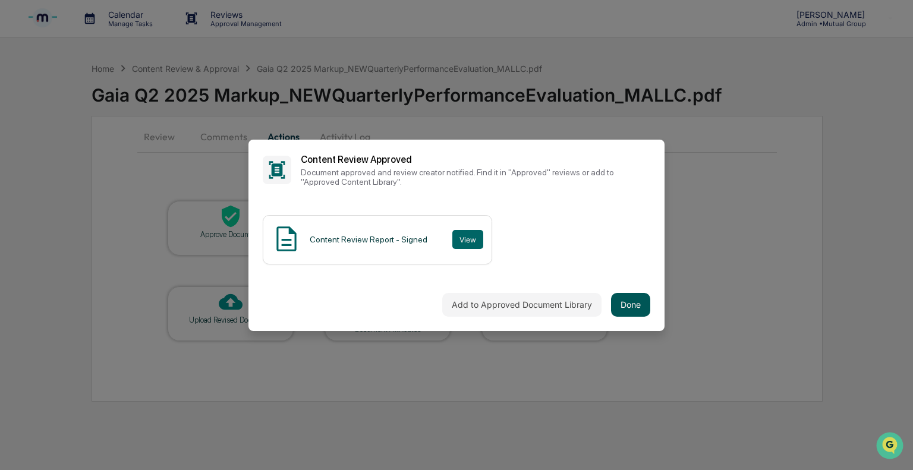
click at [645, 313] on button "Done" at bounding box center [630, 305] width 39 height 24
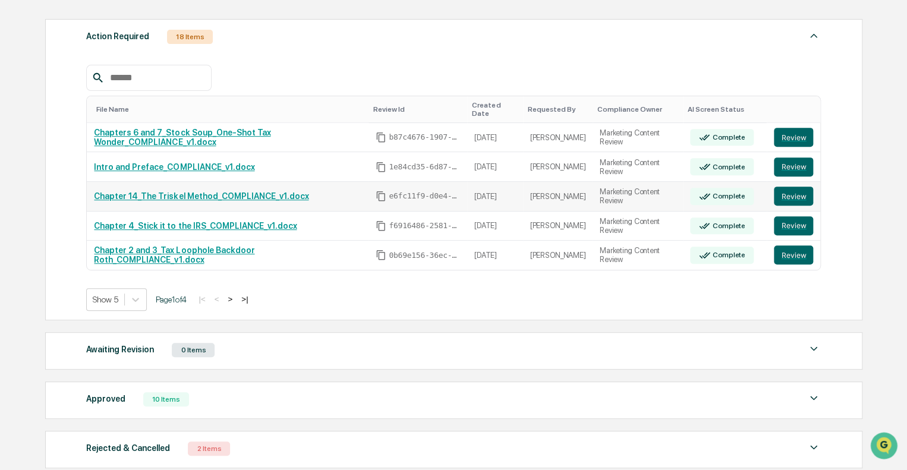
scroll to position [178, 0]
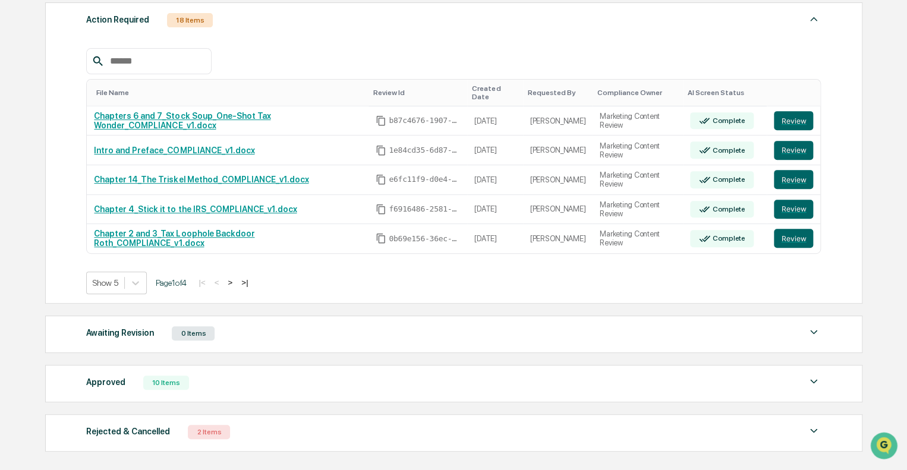
click at [236, 278] on button ">" at bounding box center [230, 283] width 12 height 10
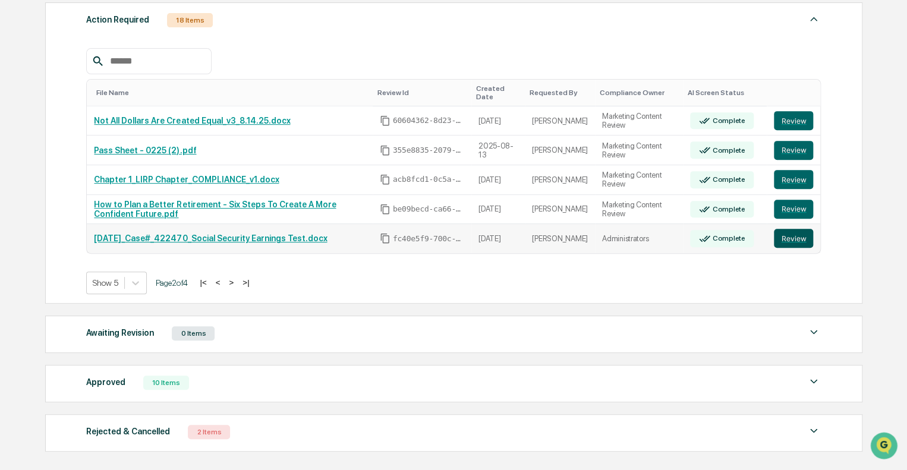
click at [789, 229] on button "Review" at bounding box center [793, 238] width 39 height 19
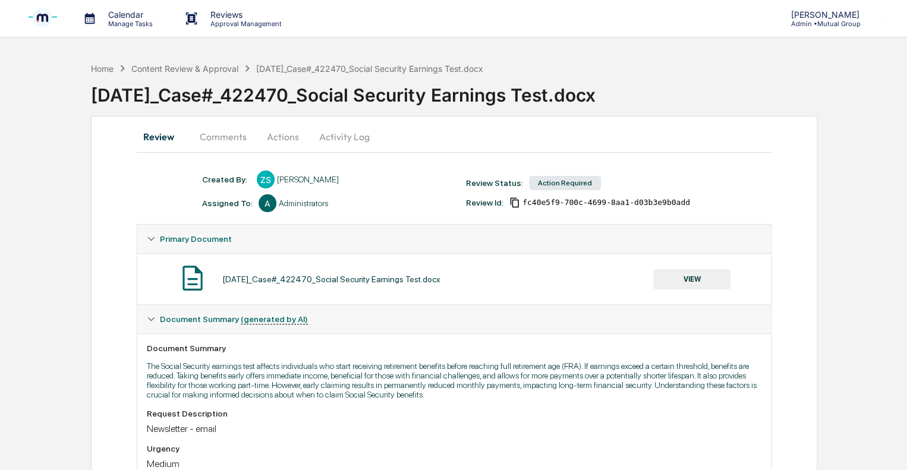
click at [279, 135] on button "Actions" at bounding box center [282, 136] width 53 height 29
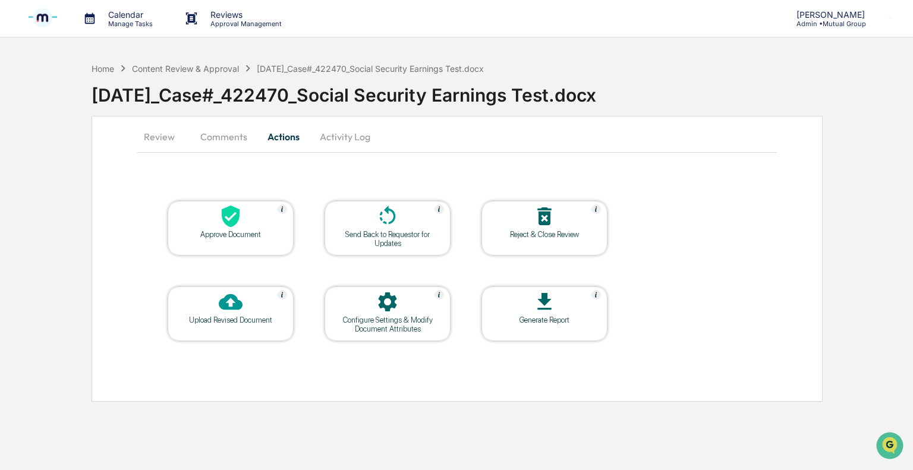
click at [236, 232] on div "Approve Document" at bounding box center [230, 234] width 107 height 9
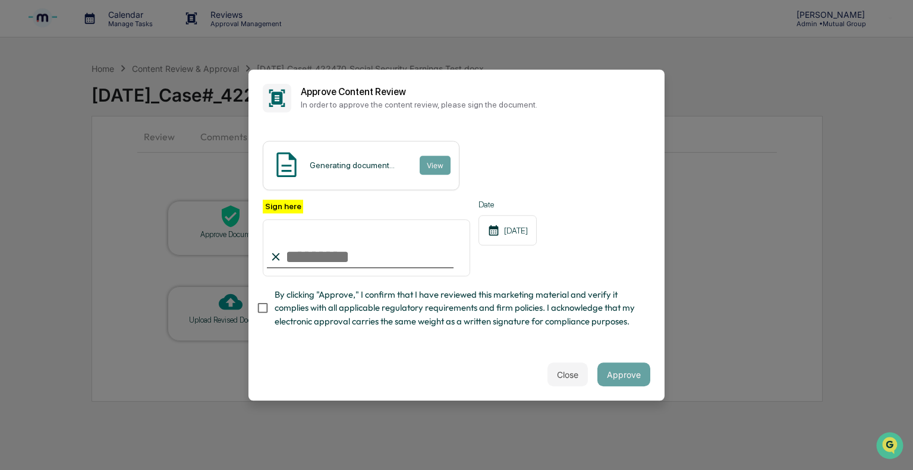
click at [325, 251] on input "Sign here" at bounding box center [366, 247] width 207 height 57
type input "**"
click at [619, 381] on button "Approve" at bounding box center [623, 374] width 53 height 24
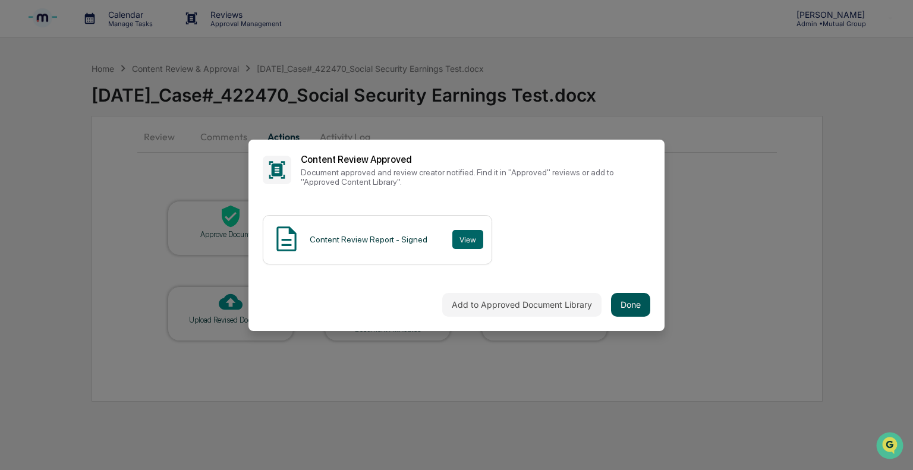
click at [636, 310] on button "Done" at bounding box center [630, 305] width 39 height 24
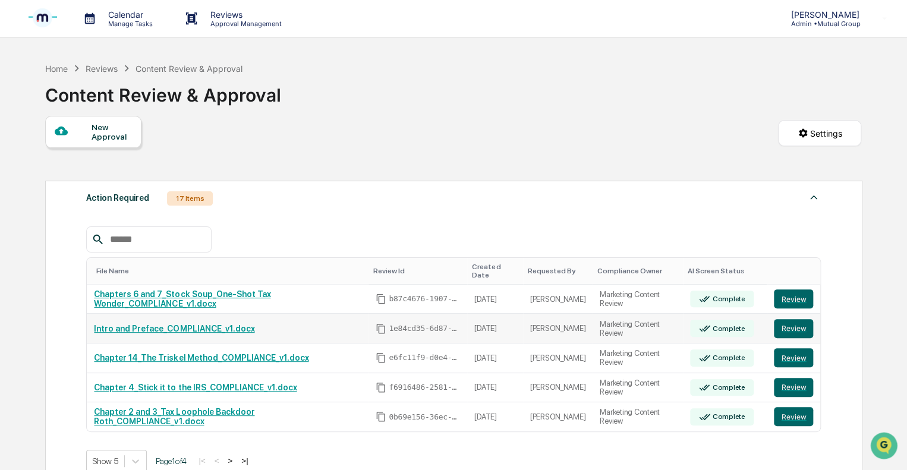
scroll to position [59, 0]
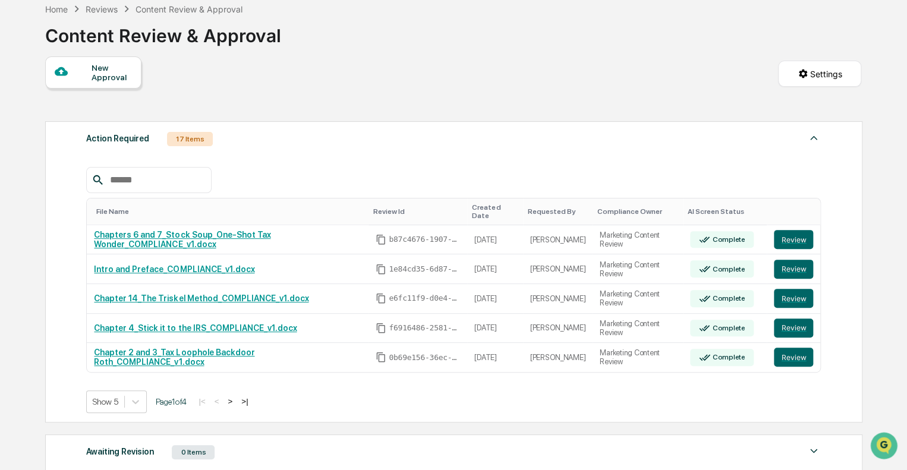
click at [236, 396] on button ">" at bounding box center [230, 401] width 12 height 10
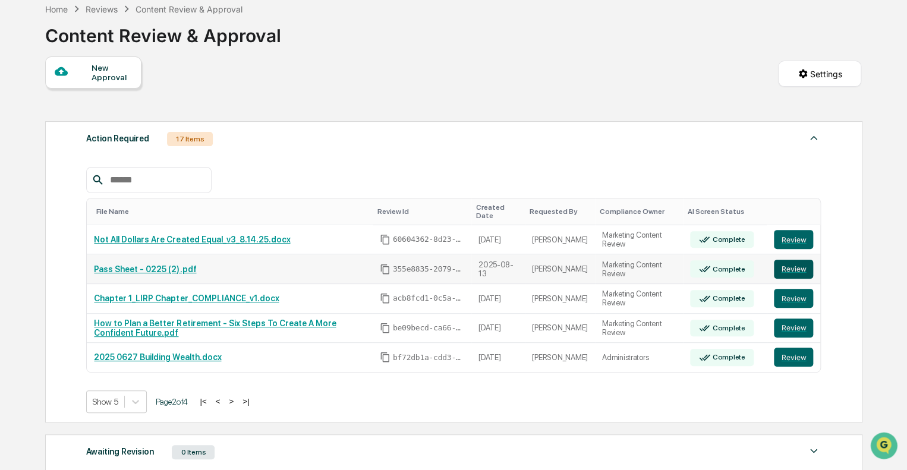
click at [786, 260] on button "Review" at bounding box center [793, 269] width 39 height 19
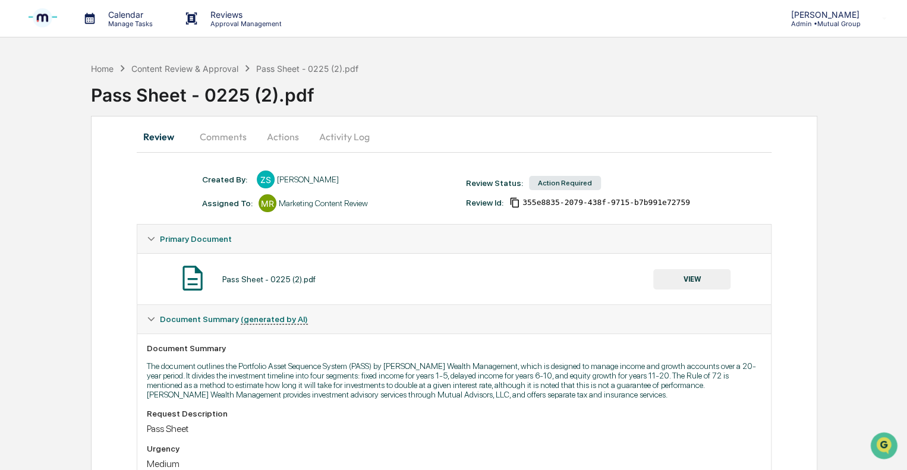
click at [288, 135] on button "Actions" at bounding box center [282, 136] width 53 height 29
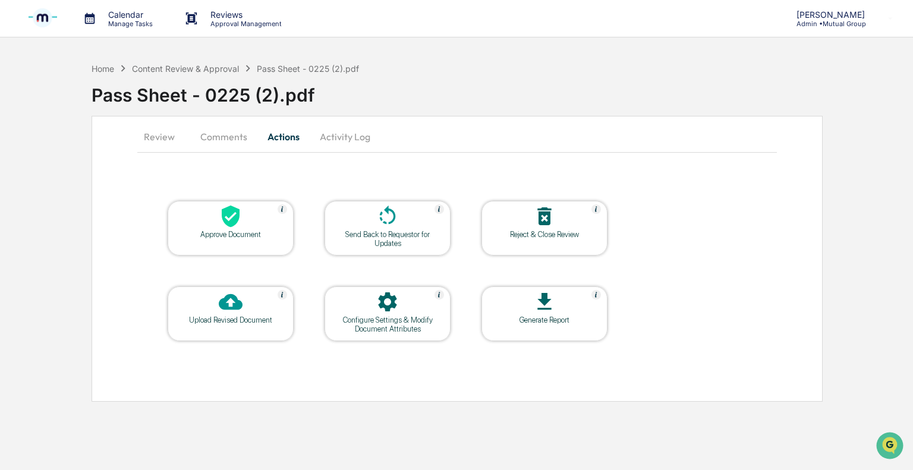
click at [226, 239] on div "Approve Document" at bounding box center [231, 228] width 126 height 55
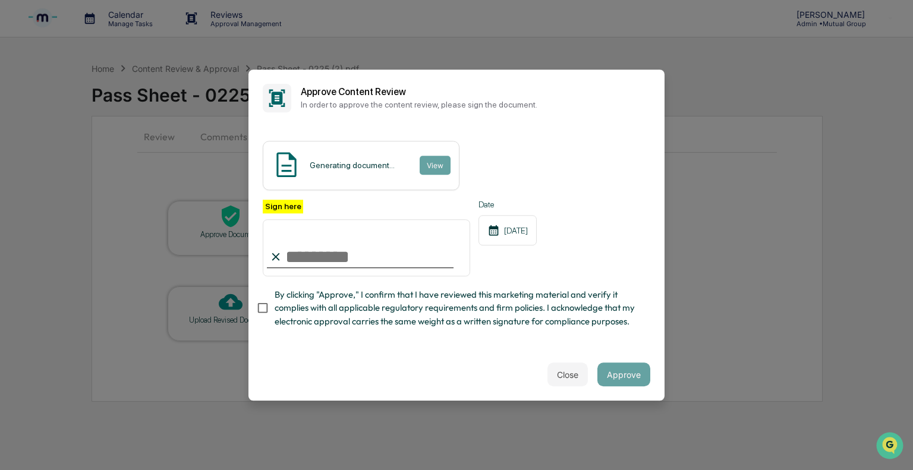
type input "**"
click at [627, 374] on button "Approve" at bounding box center [623, 374] width 53 height 24
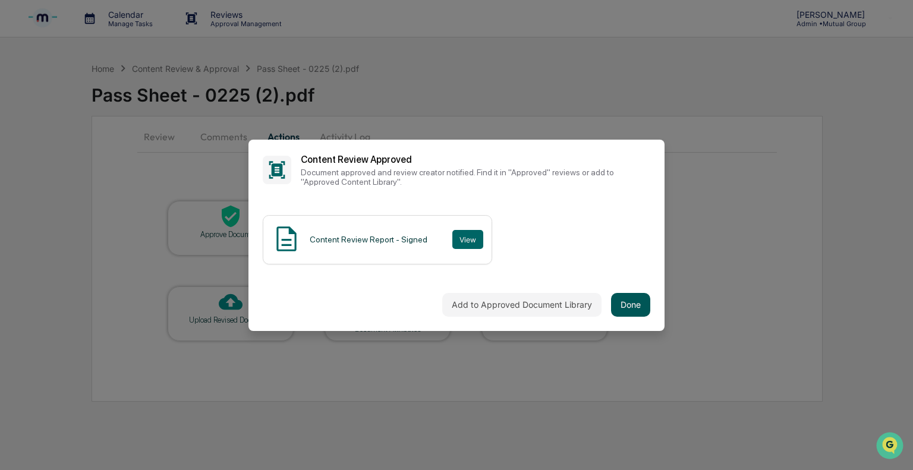
click at [629, 306] on button "Done" at bounding box center [630, 305] width 39 height 24
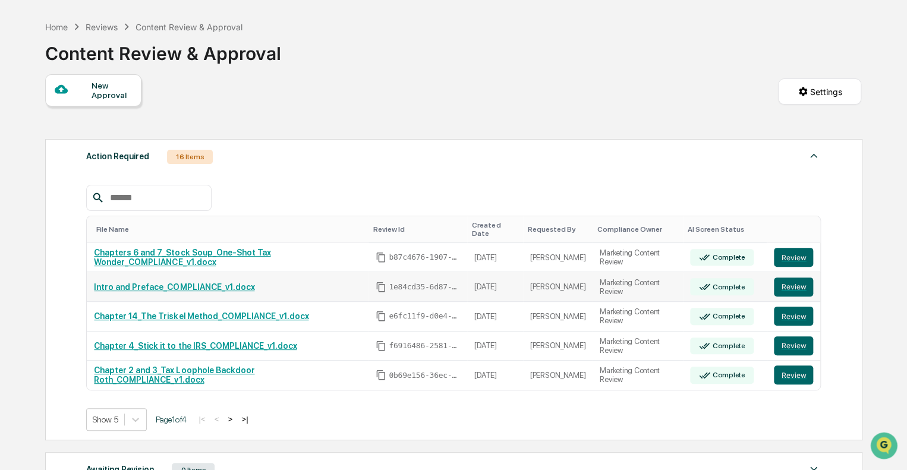
scroll to position [59, 0]
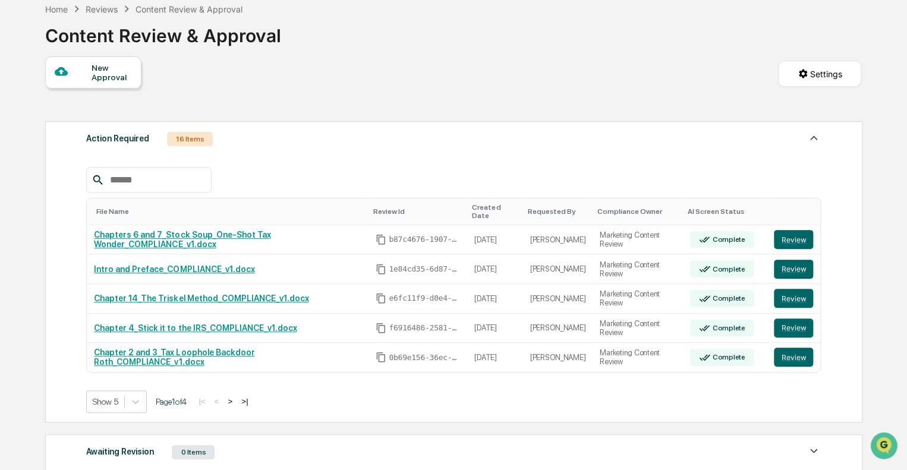
click at [236, 396] on button ">" at bounding box center [230, 401] width 12 height 10
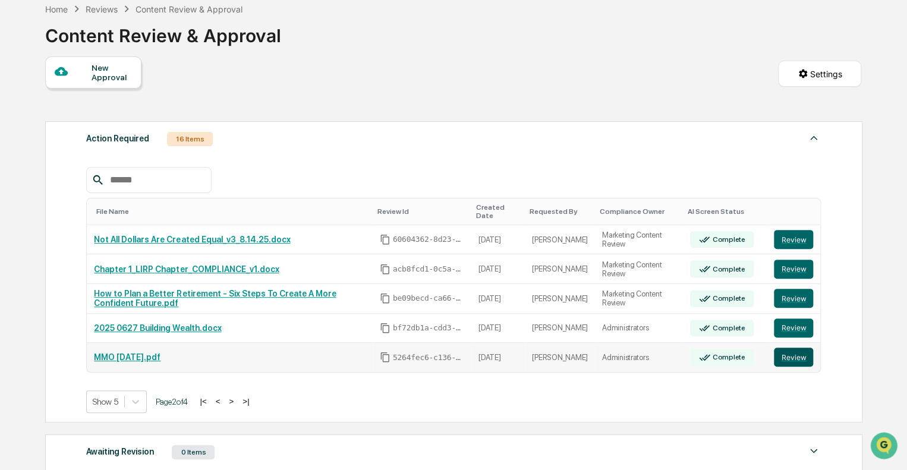
click at [810, 348] on button "Review" at bounding box center [793, 357] width 39 height 19
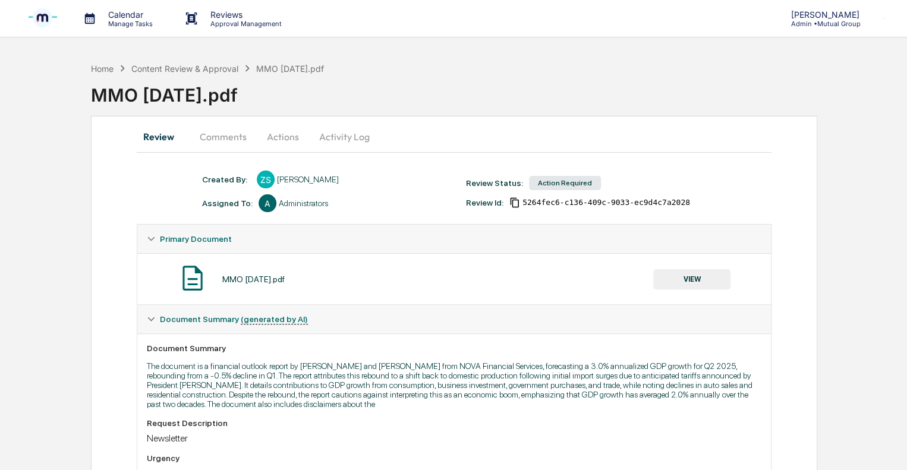
click at [289, 133] on button "Actions" at bounding box center [282, 136] width 53 height 29
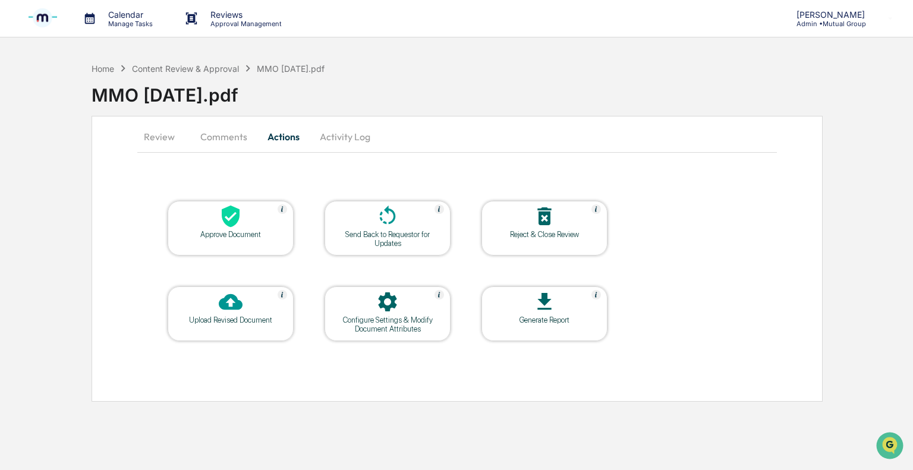
click at [238, 220] on icon at bounding box center [231, 216] width 24 height 24
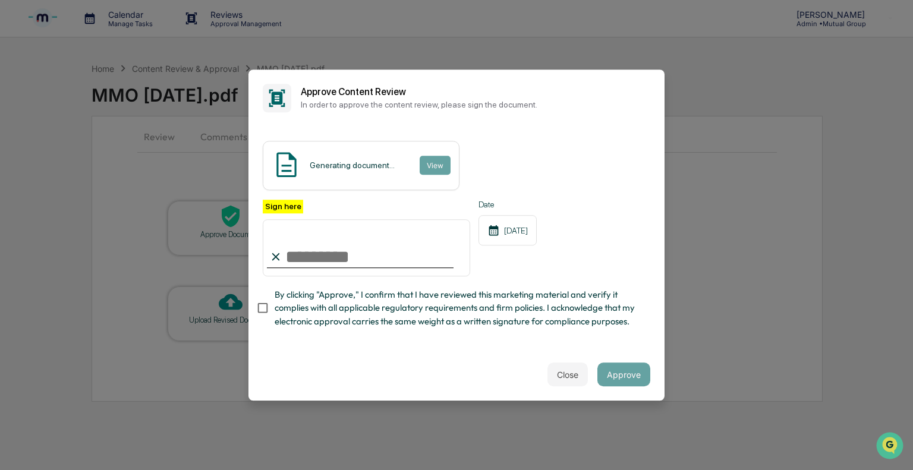
type input "**"
click at [611, 370] on button "Approve" at bounding box center [623, 374] width 53 height 24
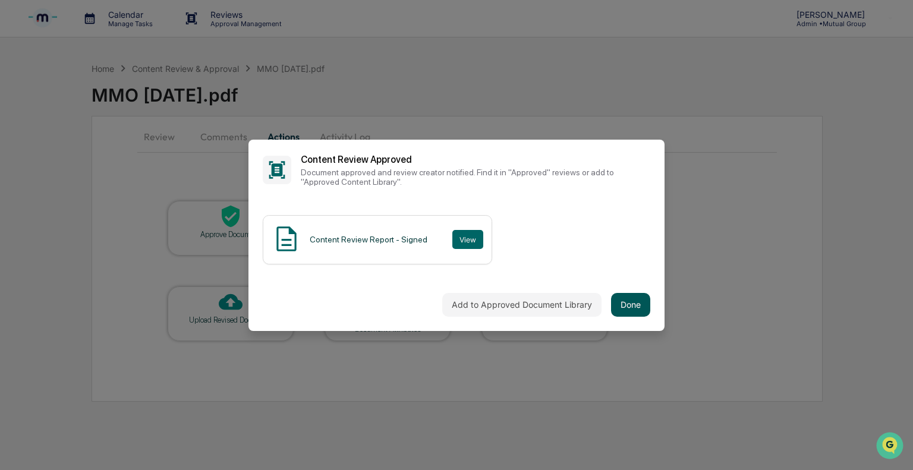
click at [629, 305] on button "Done" at bounding box center [630, 305] width 39 height 24
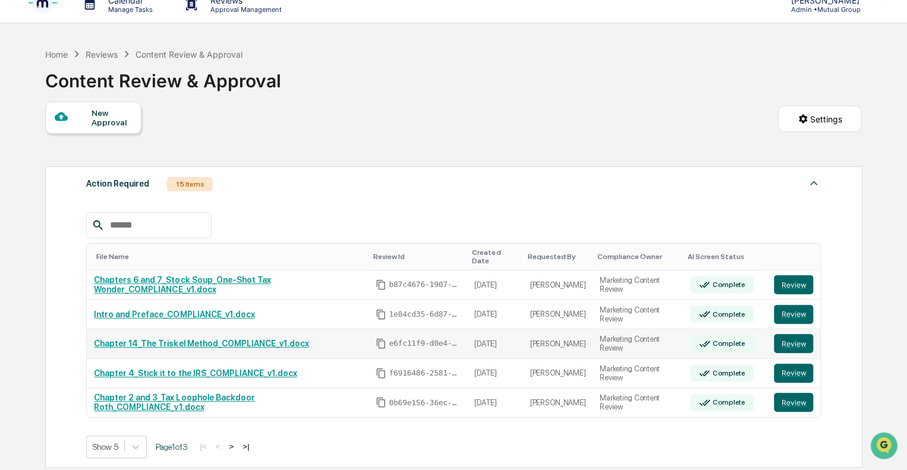
scroll to position [59, 0]
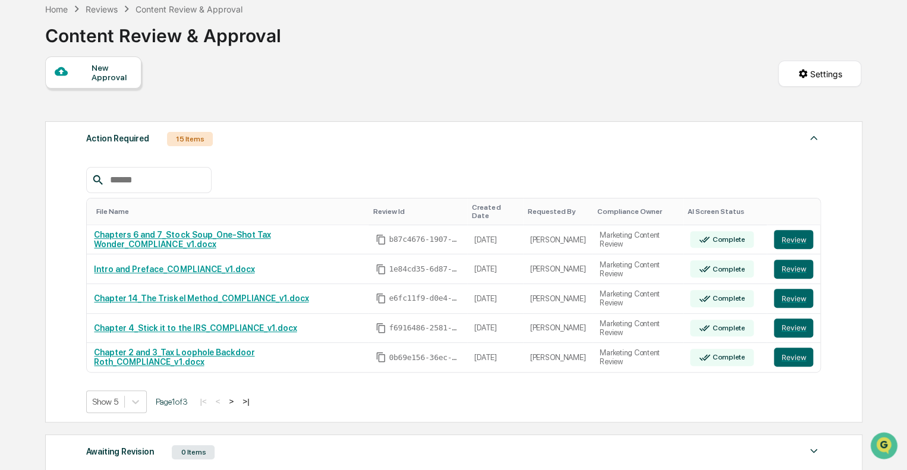
click at [237, 396] on button ">" at bounding box center [231, 401] width 12 height 10
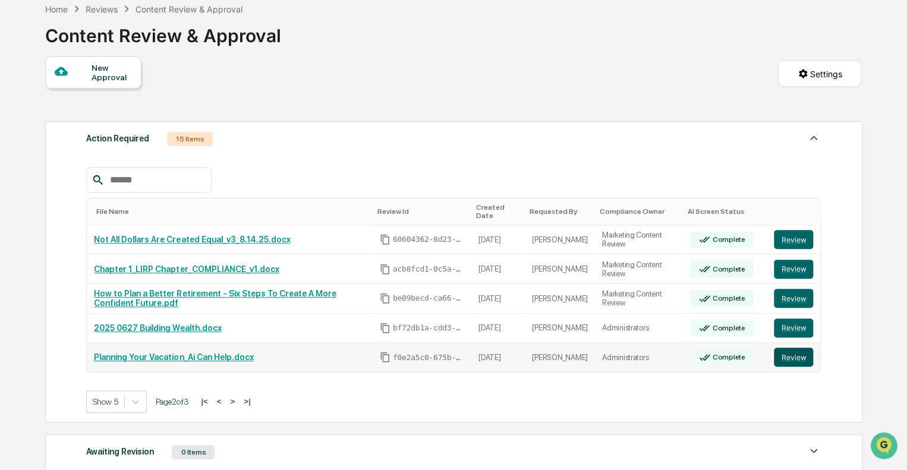
click at [796, 348] on button "Review" at bounding box center [793, 357] width 39 height 19
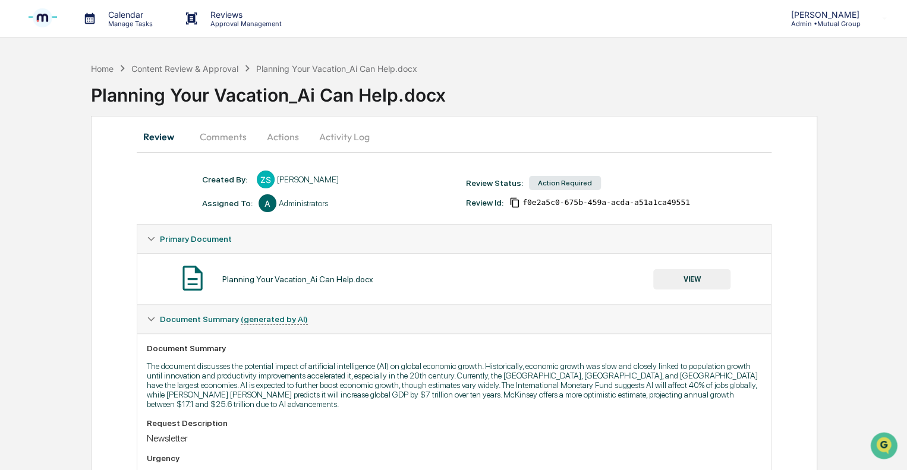
click at [276, 135] on button "Actions" at bounding box center [282, 136] width 53 height 29
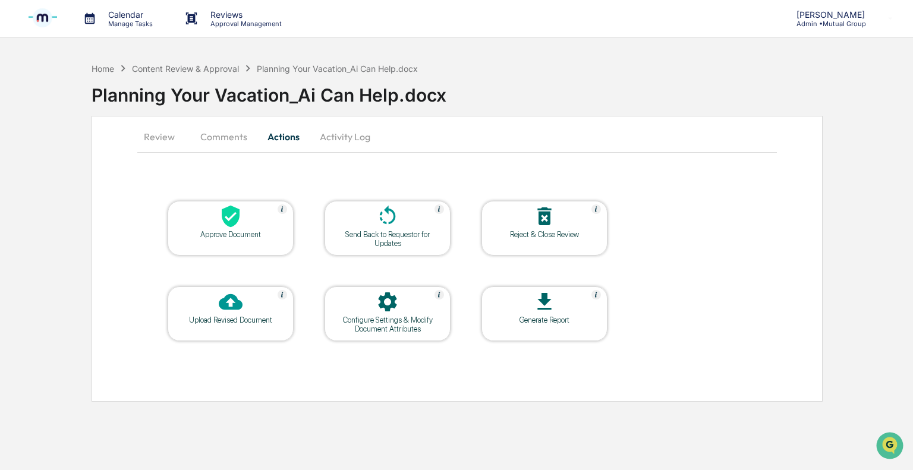
click at [220, 230] on div "Approve Document" at bounding box center [230, 234] width 107 height 9
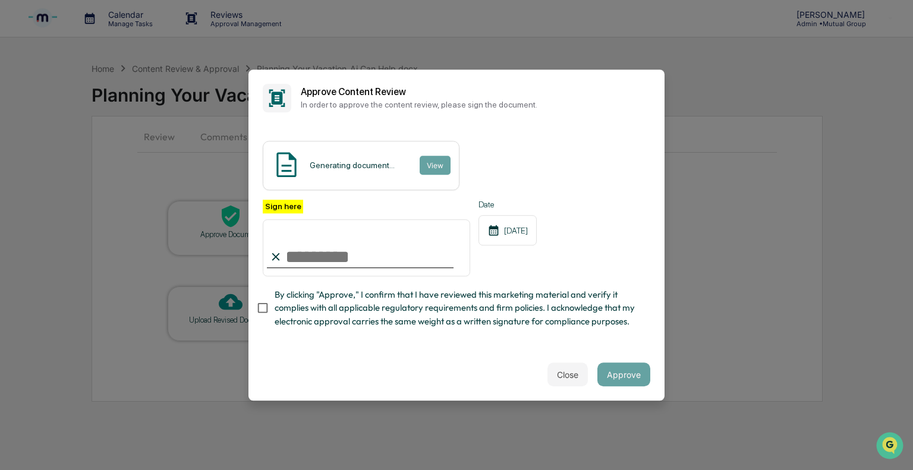
type input "**"
click at [617, 380] on button "Approve" at bounding box center [623, 374] width 53 height 24
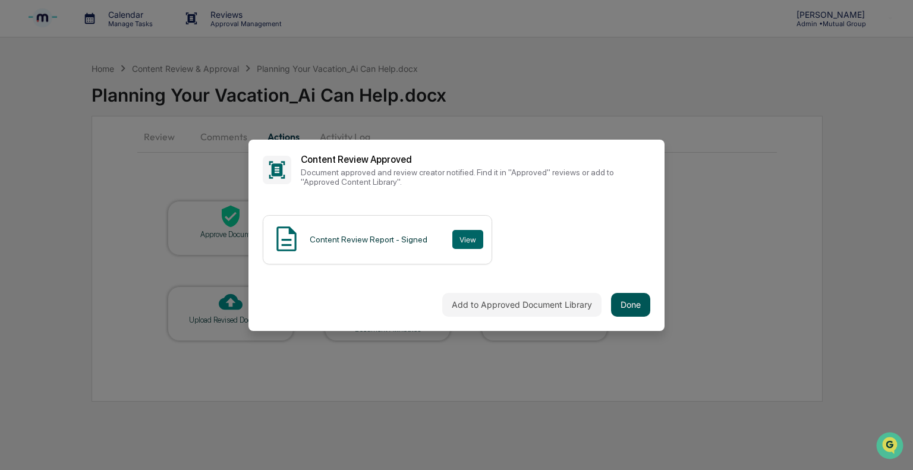
click at [630, 299] on button "Done" at bounding box center [630, 305] width 39 height 24
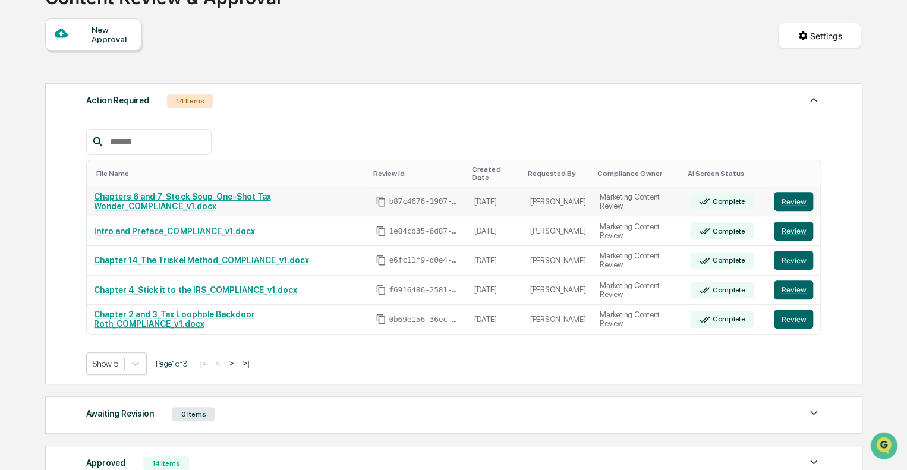
scroll to position [119, 0]
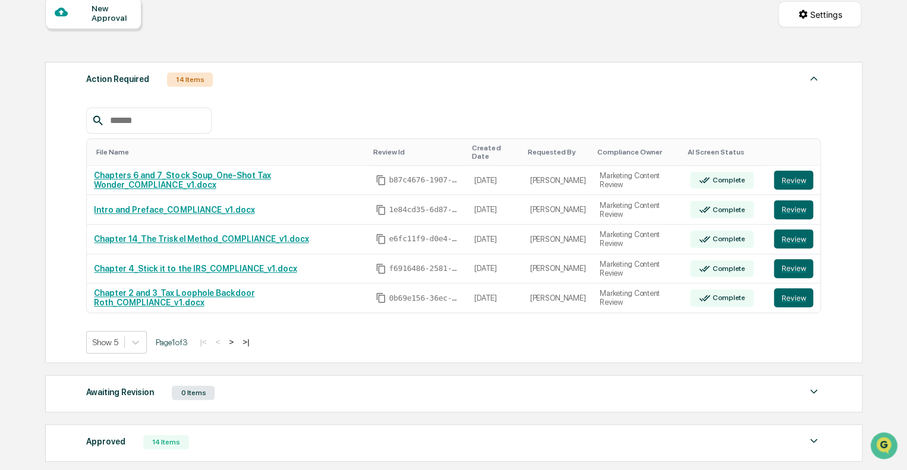
click at [236, 337] on button ">" at bounding box center [231, 342] width 12 height 10
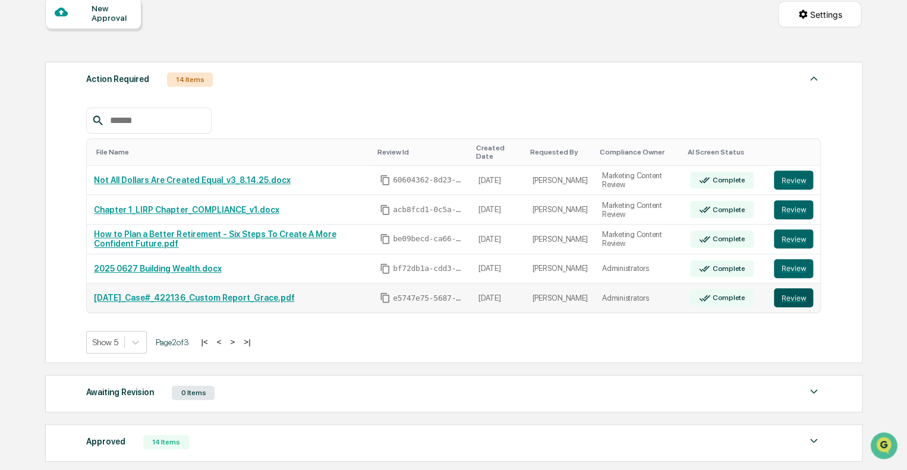
click at [792, 288] on button "Review" at bounding box center [793, 297] width 39 height 19
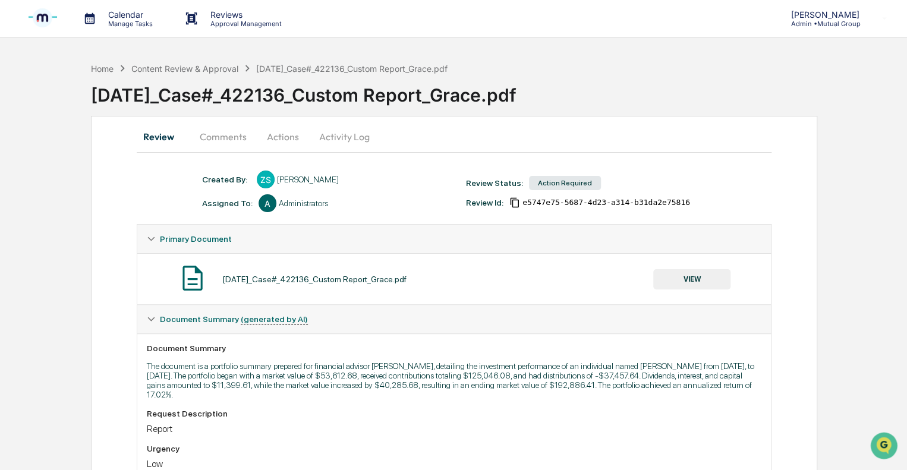
click at [266, 133] on button "Actions" at bounding box center [282, 136] width 53 height 29
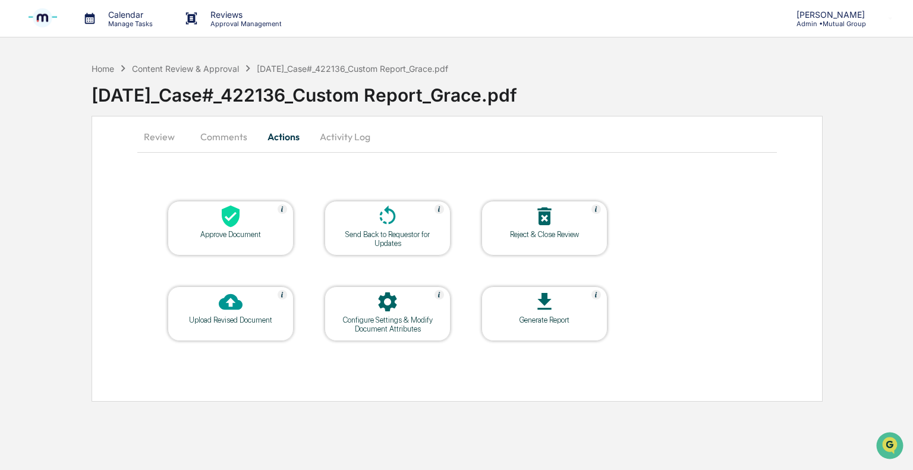
click at [205, 223] on div at bounding box center [230, 217] width 119 height 26
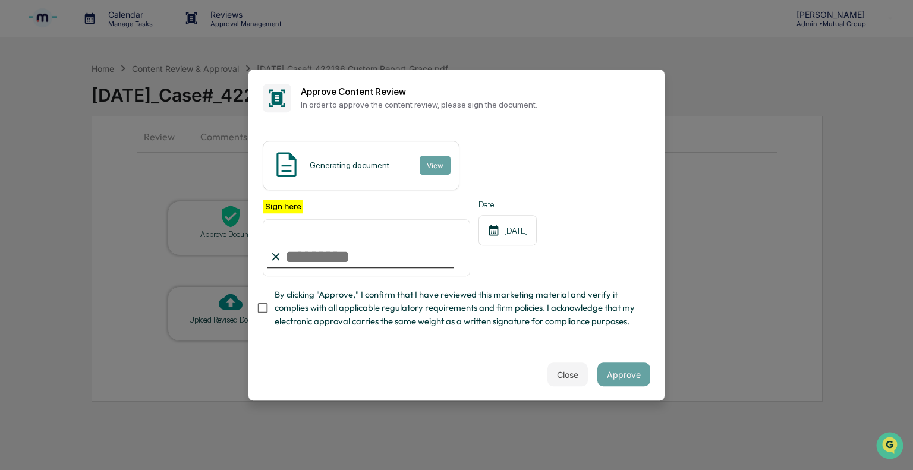
type input "**"
click at [617, 373] on button "Approve" at bounding box center [623, 374] width 53 height 24
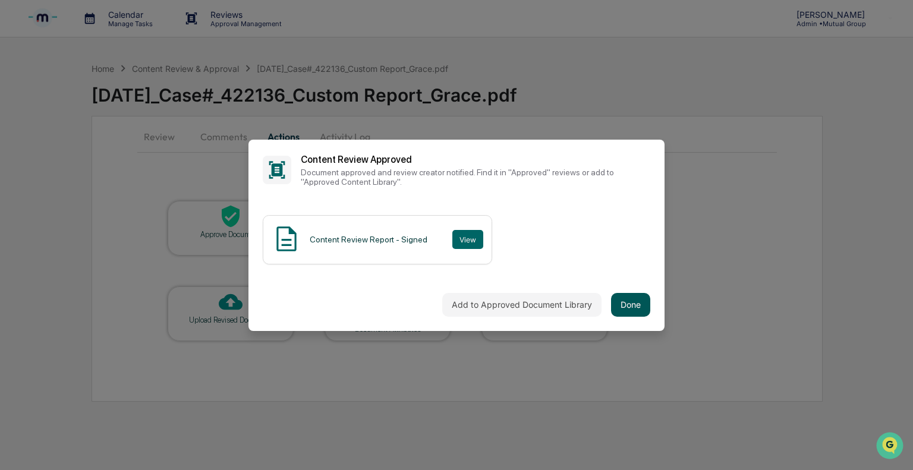
click at [634, 311] on button "Done" at bounding box center [630, 305] width 39 height 24
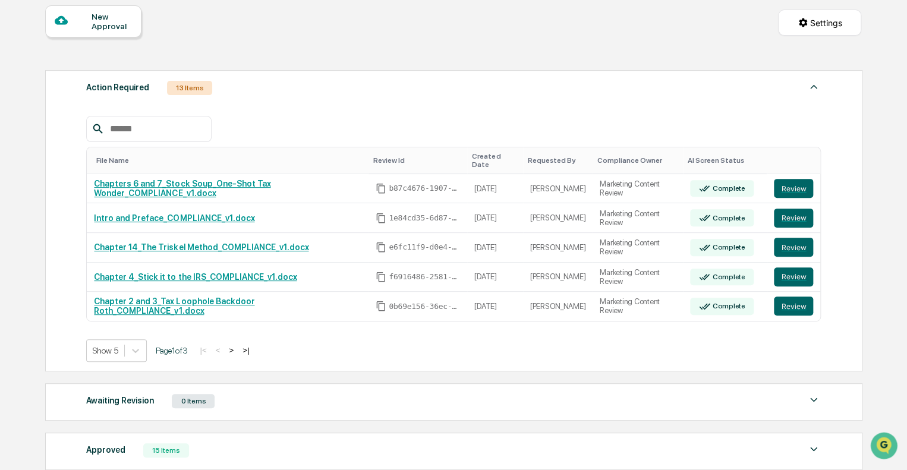
scroll to position [119, 0]
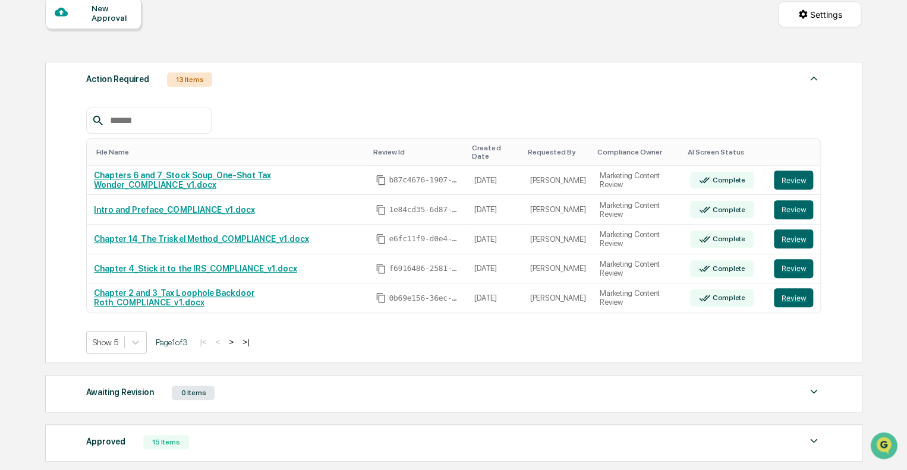
click at [235, 337] on button ">" at bounding box center [231, 342] width 12 height 10
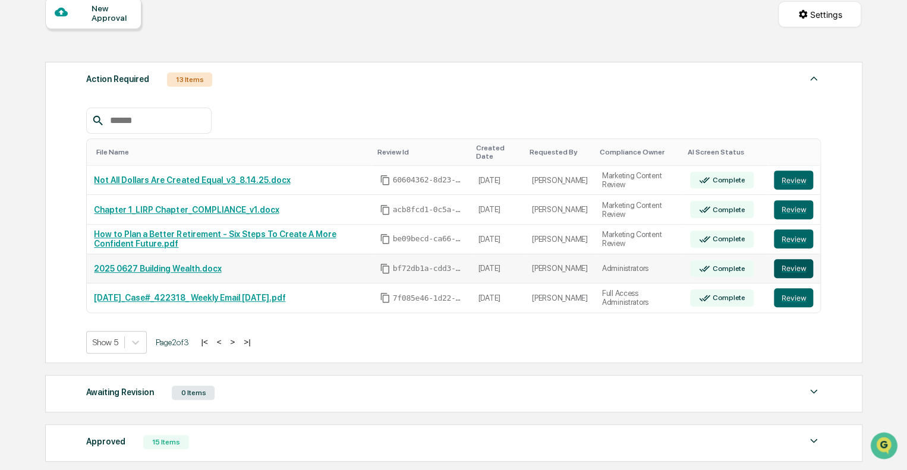
click at [799, 261] on button "Review" at bounding box center [793, 268] width 39 height 19
click at [787, 202] on button "Review" at bounding box center [793, 209] width 39 height 19
click at [784, 171] on button "Review" at bounding box center [793, 180] width 39 height 19
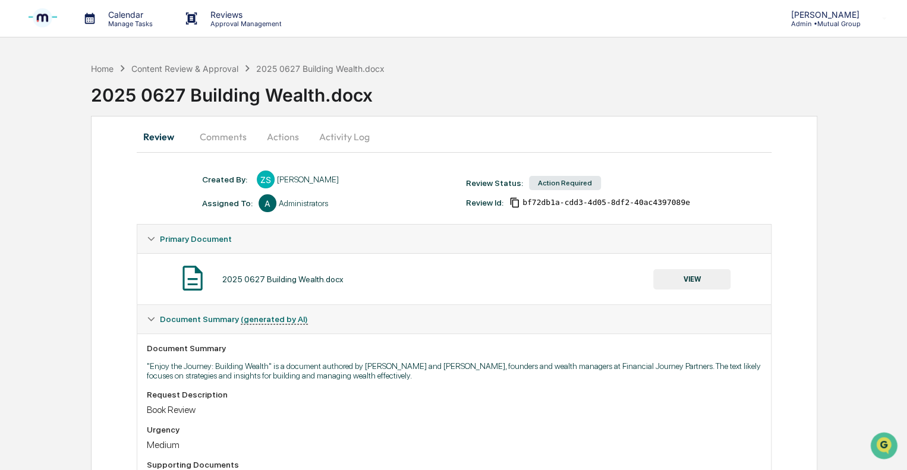
click at [280, 137] on button "Actions" at bounding box center [282, 136] width 53 height 29
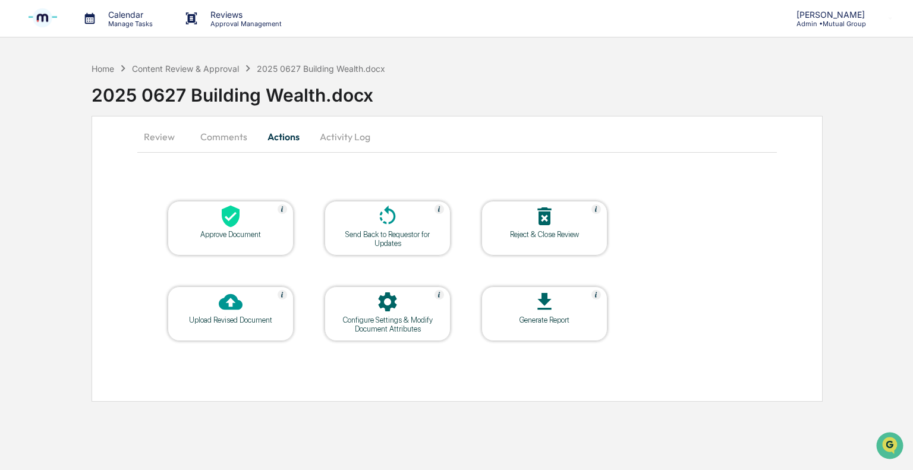
click at [229, 219] on icon at bounding box center [231, 216] width 24 height 24
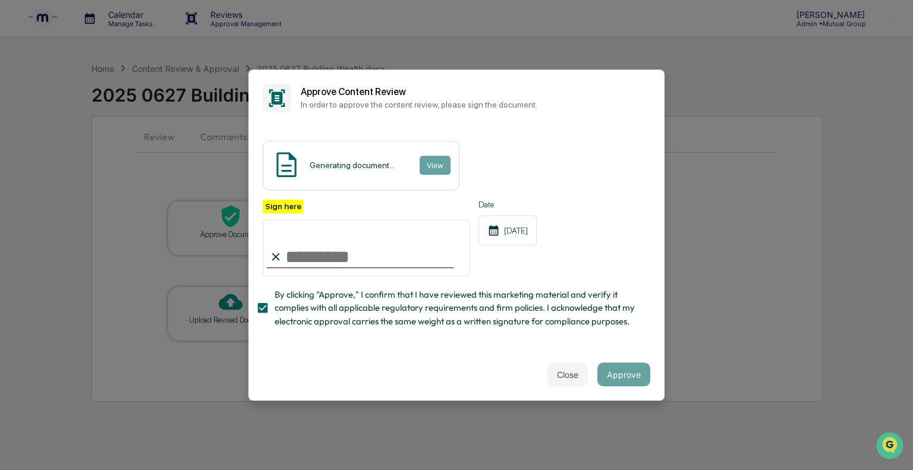
click at [340, 260] on input "Sign here" at bounding box center [366, 247] width 207 height 57
type input "**"
click at [617, 380] on button "Approve" at bounding box center [623, 374] width 53 height 24
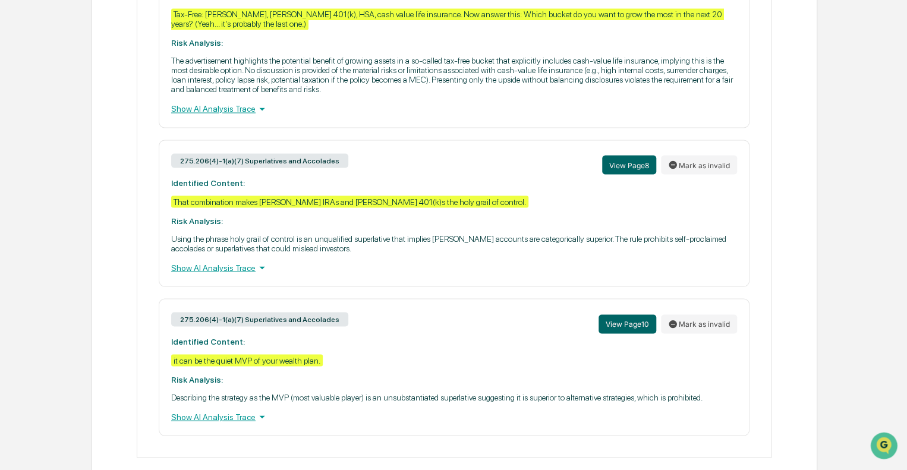
scroll to position [960, 0]
